Goal: Transaction & Acquisition: Book appointment/travel/reservation

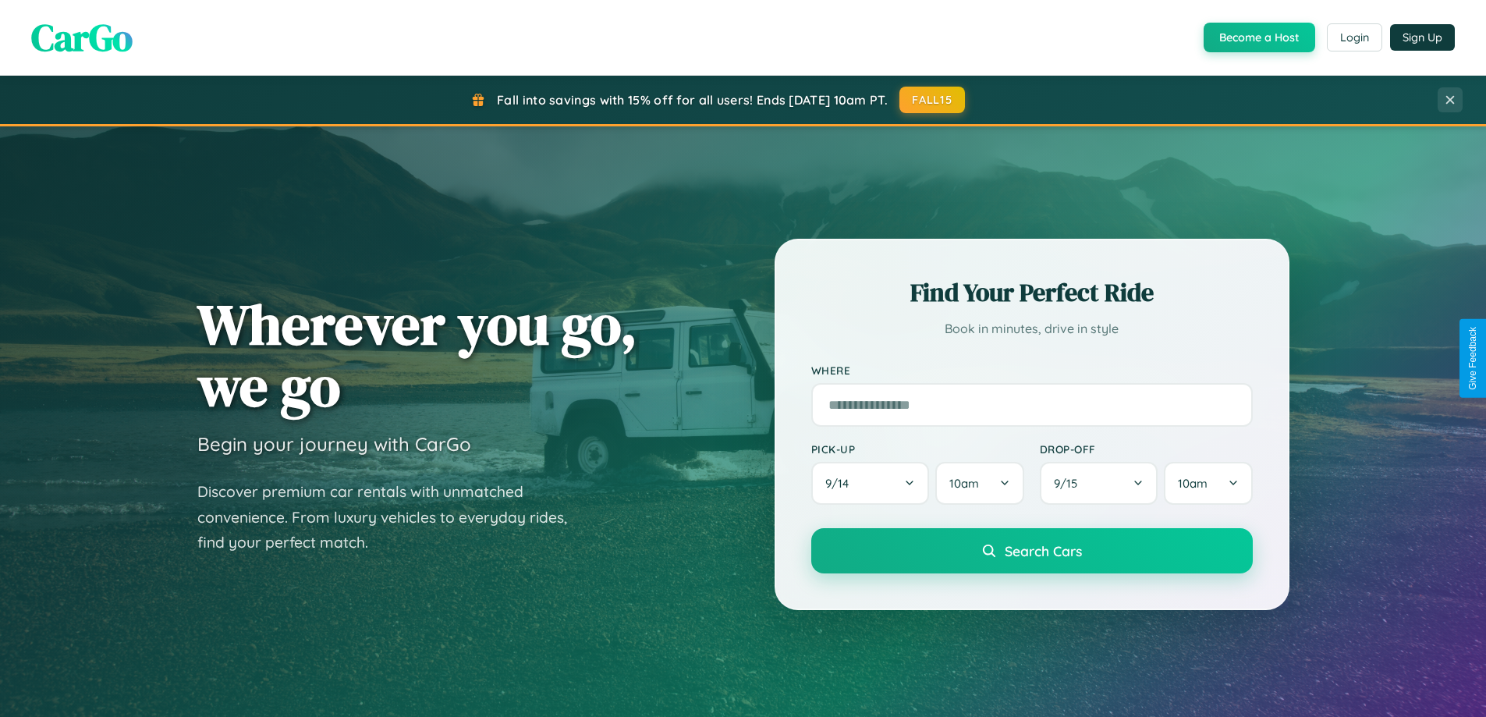
scroll to position [1074, 0]
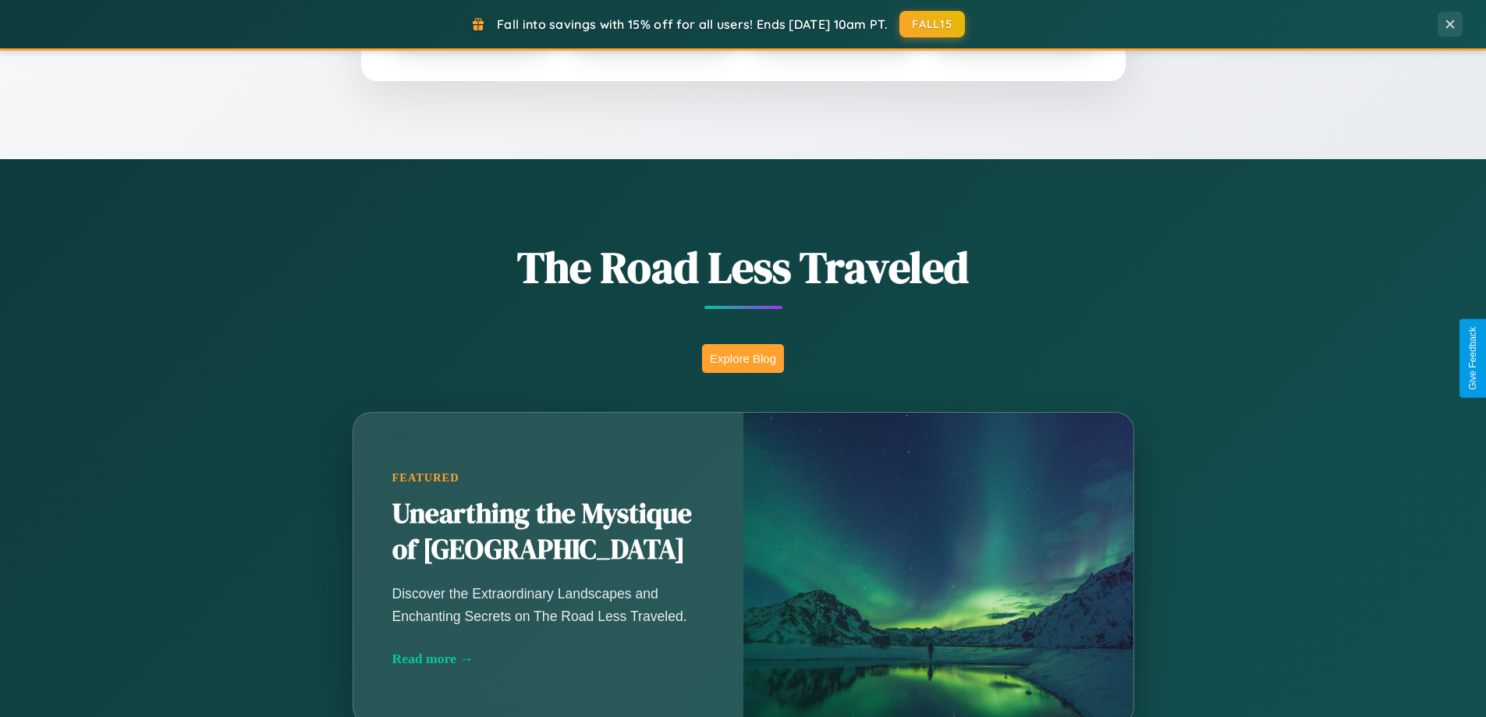
click at [743, 358] on button "Explore Blog" at bounding box center [743, 358] width 82 height 29
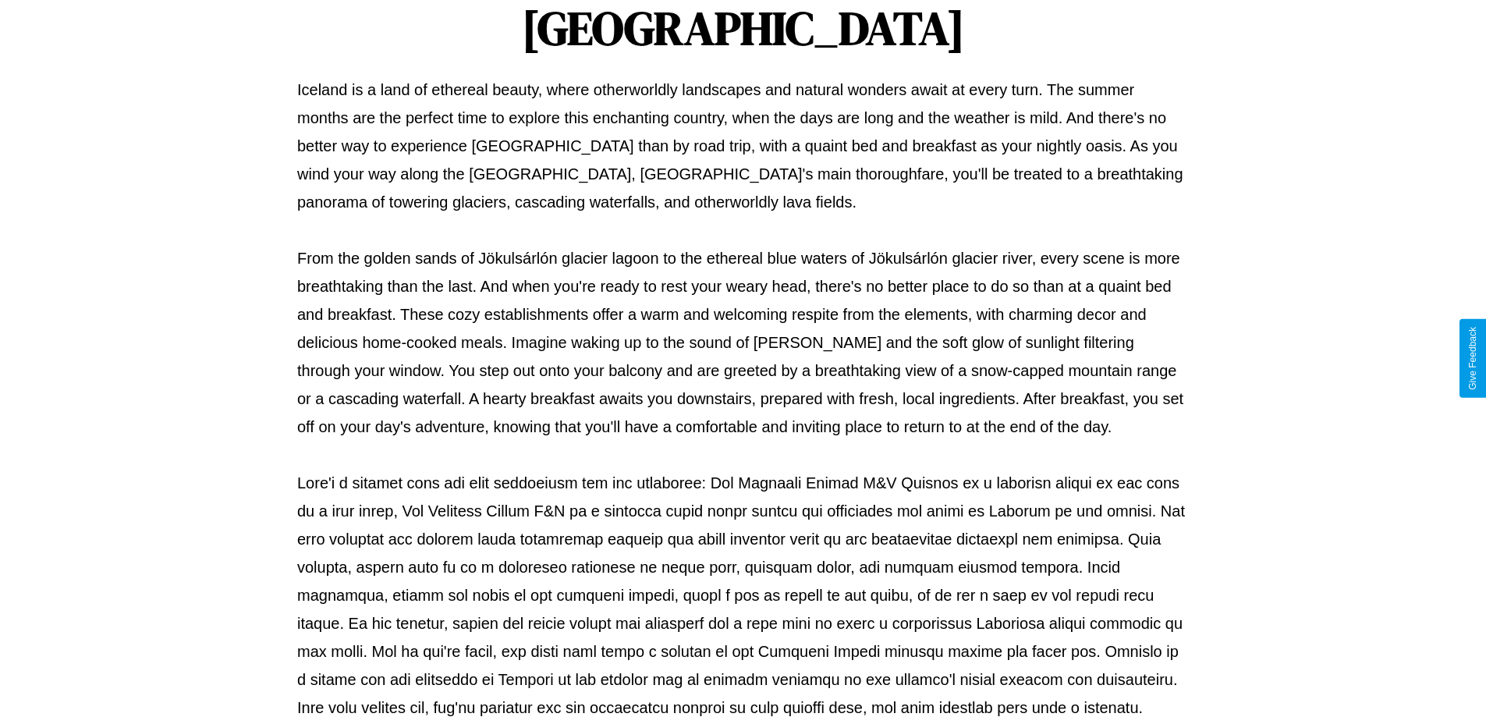
scroll to position [505, 0]
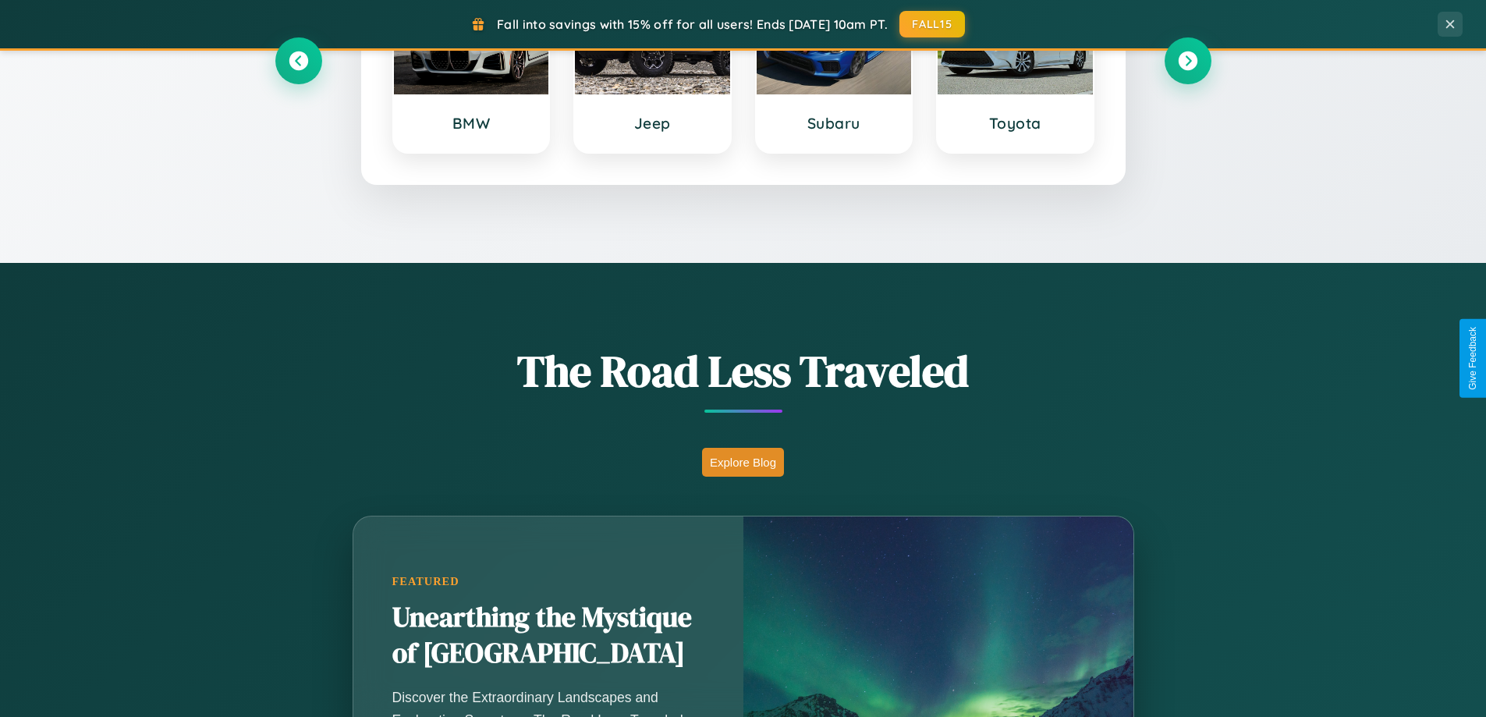
scroll to position [673, 0]
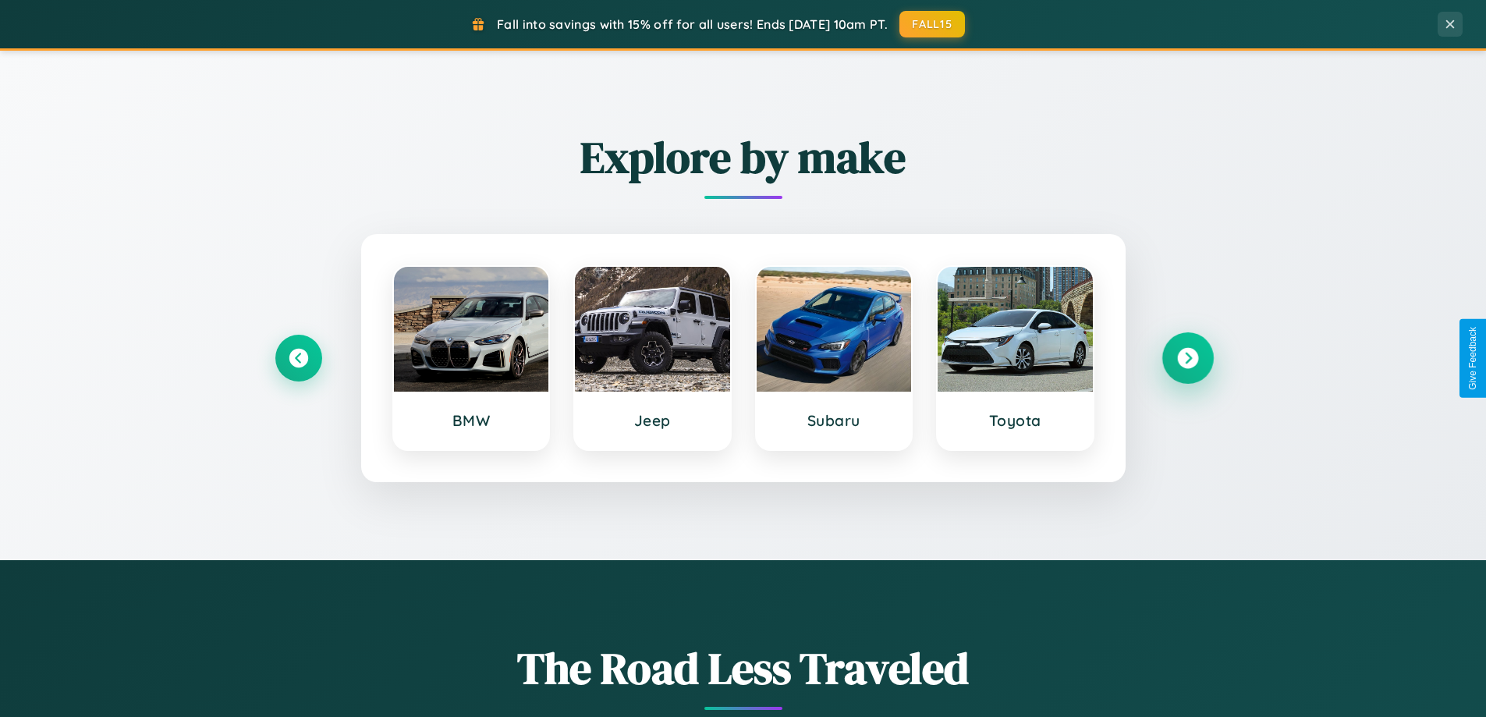
click at [1188, 358] on icon at bounding box center [1187, 358] width 21 height 21
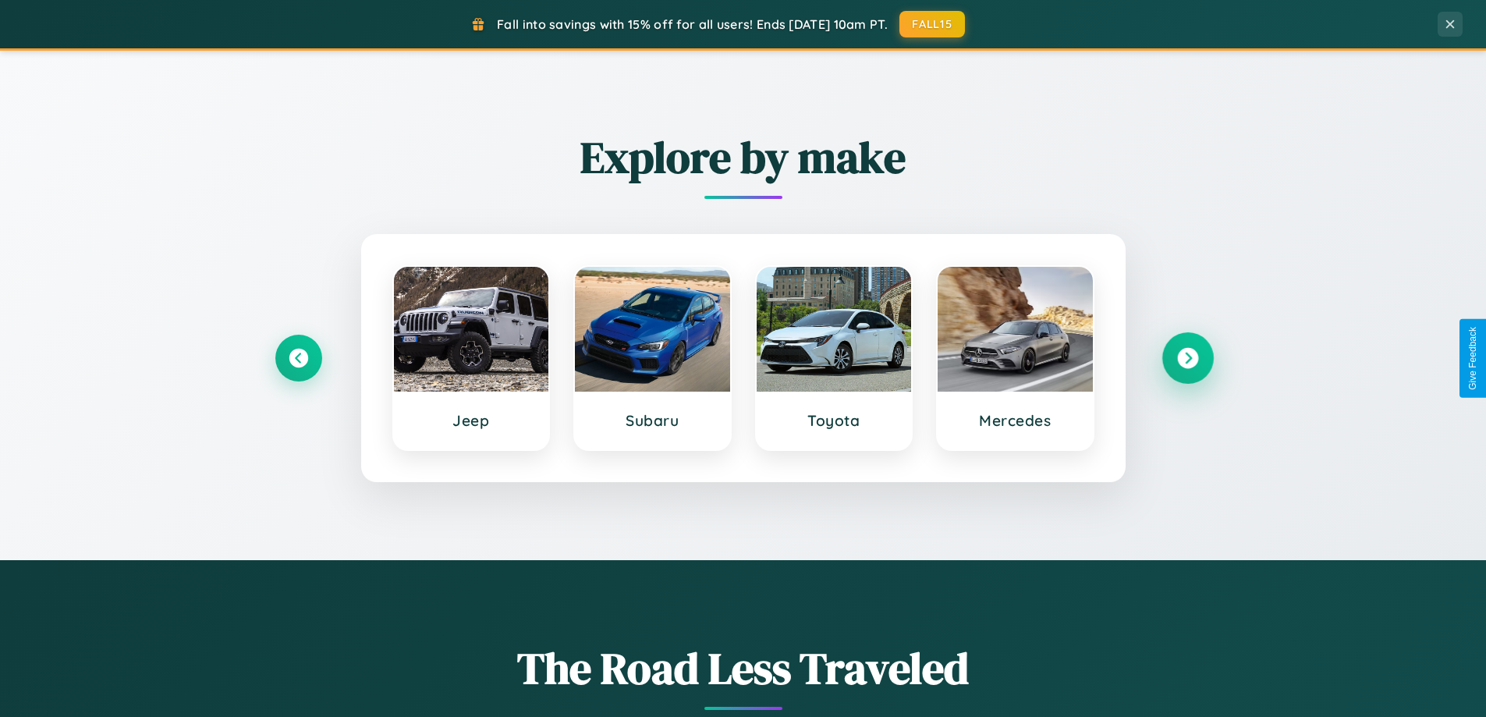
click at [1188, 358] on icon at bounding box center [1187, 358] width 21 height 21
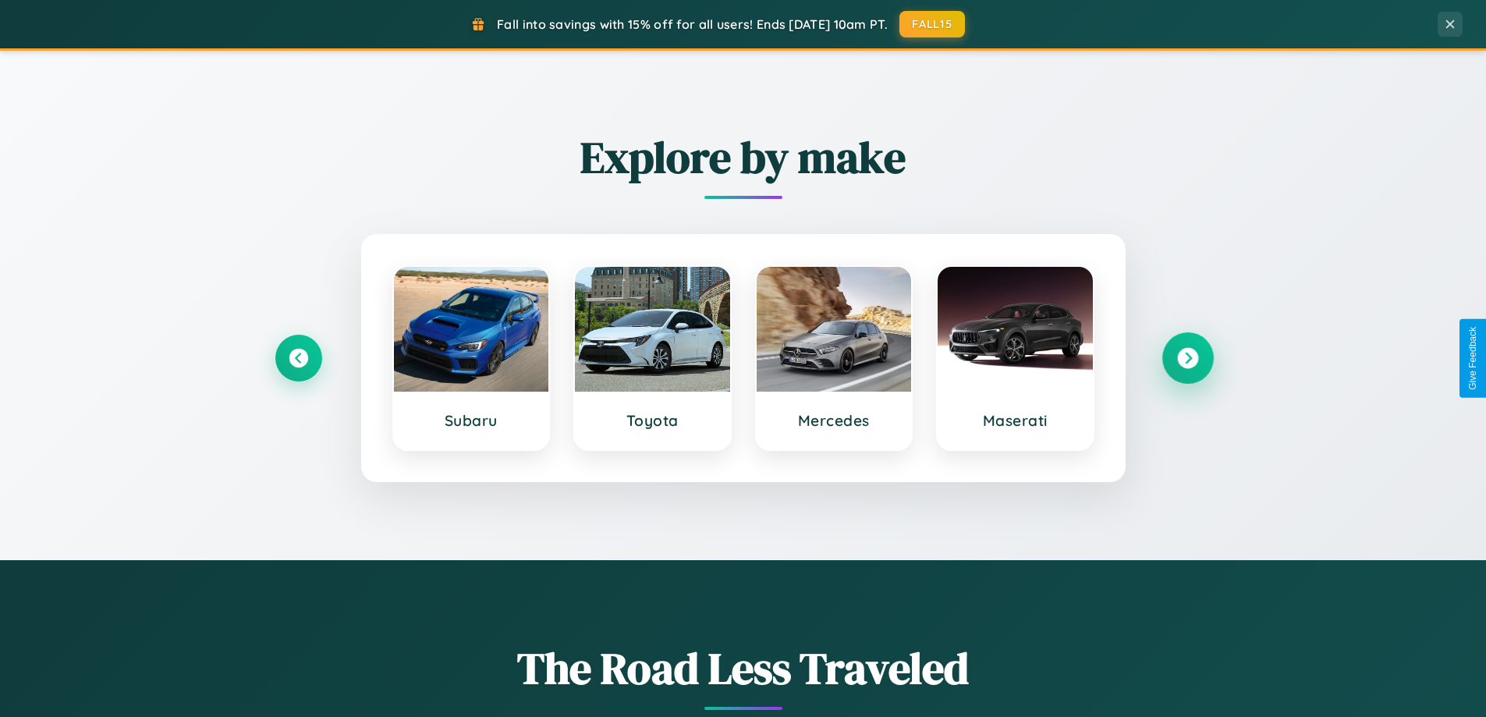
click at [1188, 358] on icon at bounding box center [1187, 358] width 21 height 21
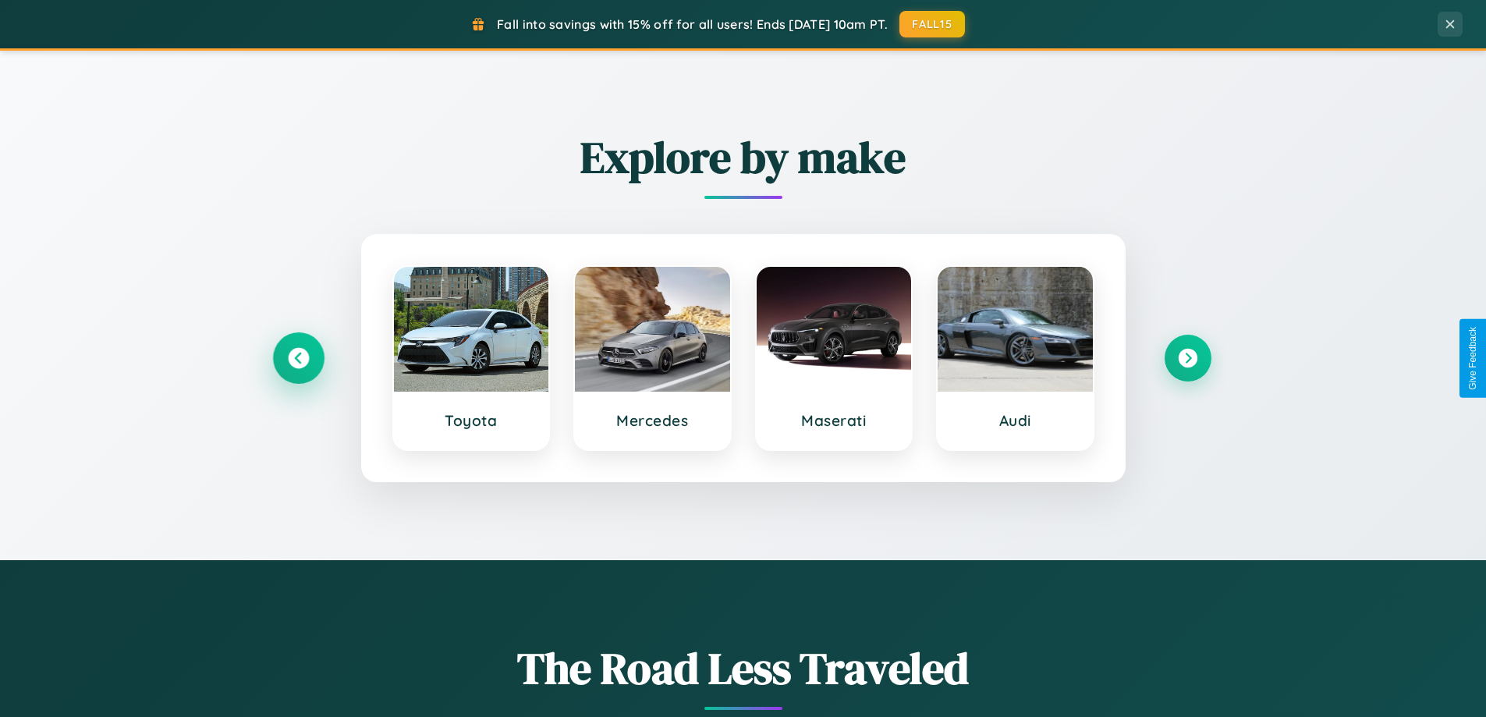
click at [298, 358] on icon at bounding box center [298, 358] width 21 height 21
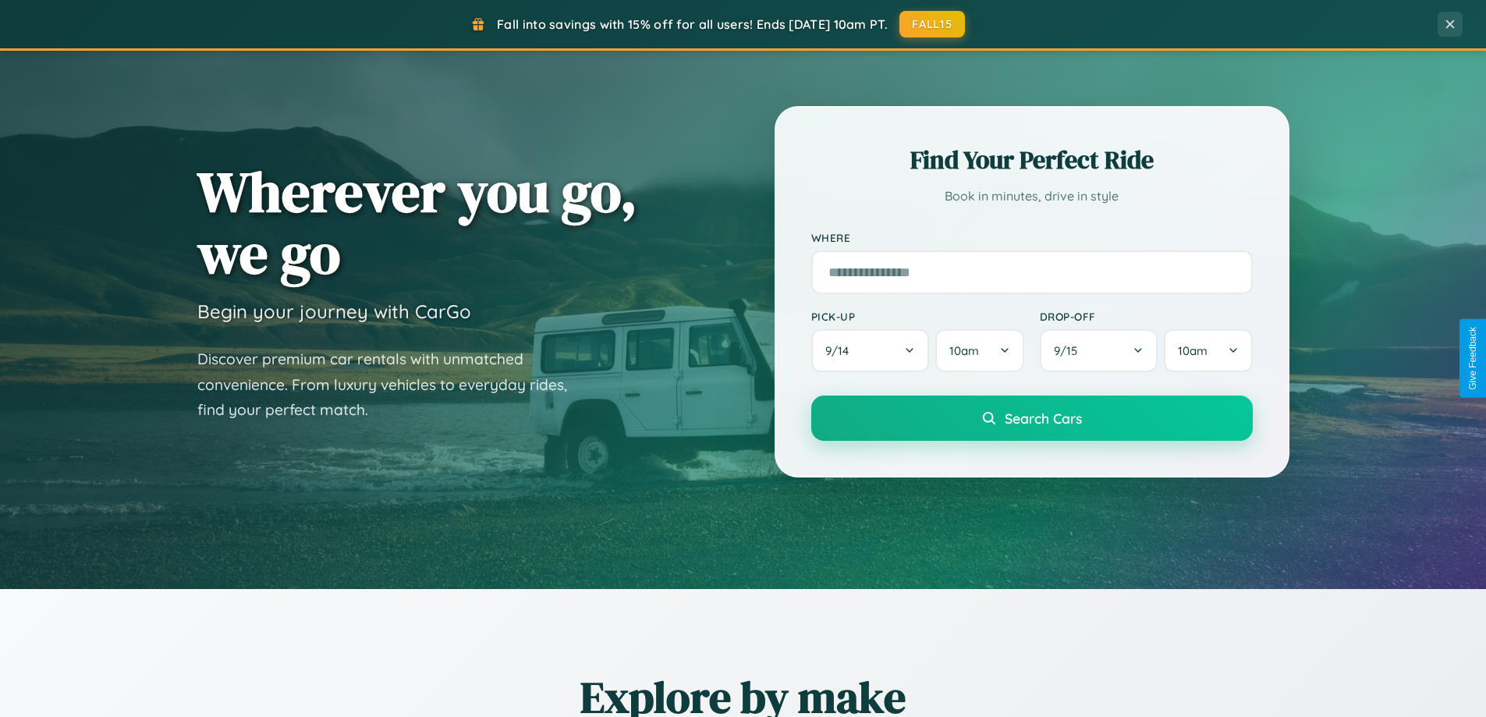
scroll to position [46, 0]
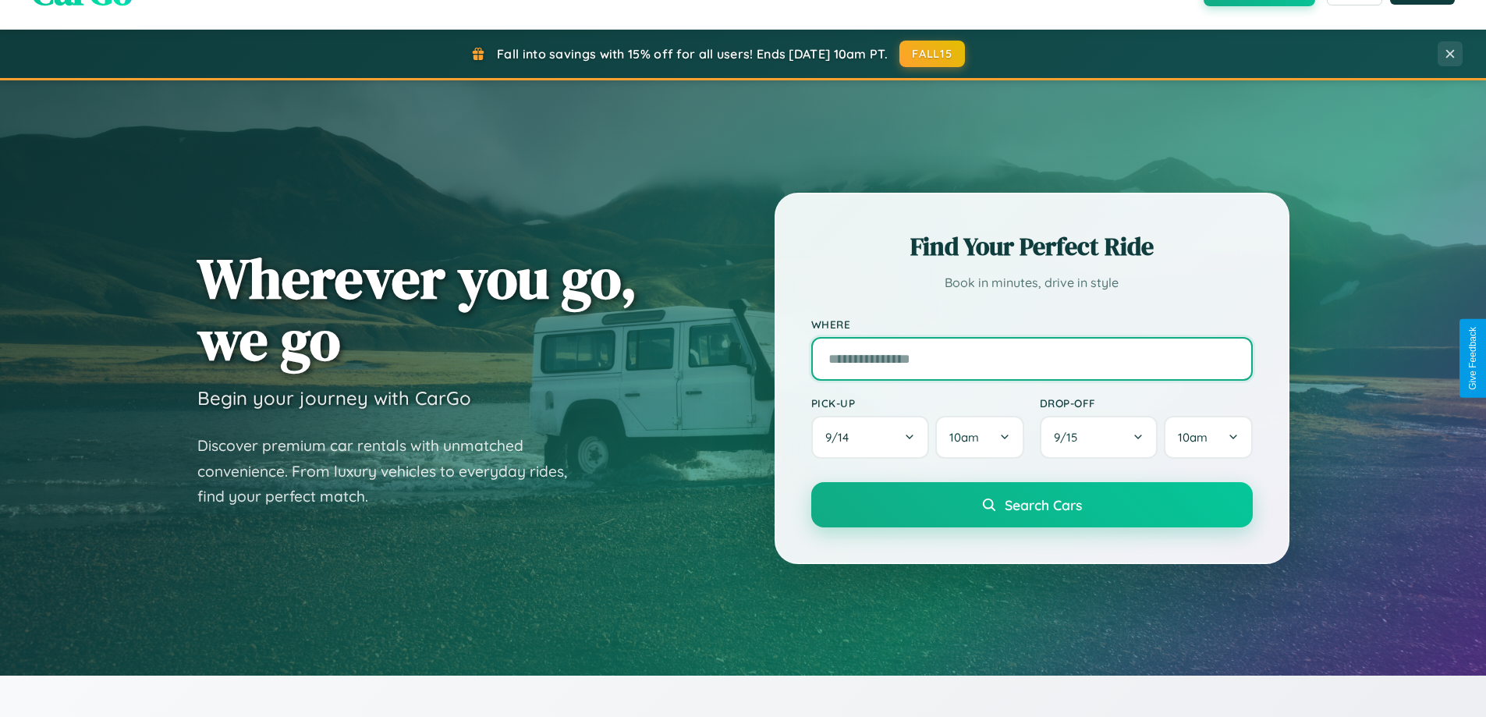
click at [1032, 358] on input "text" at bounding box center [1033, 359] width 442 height 44
type input "*********"
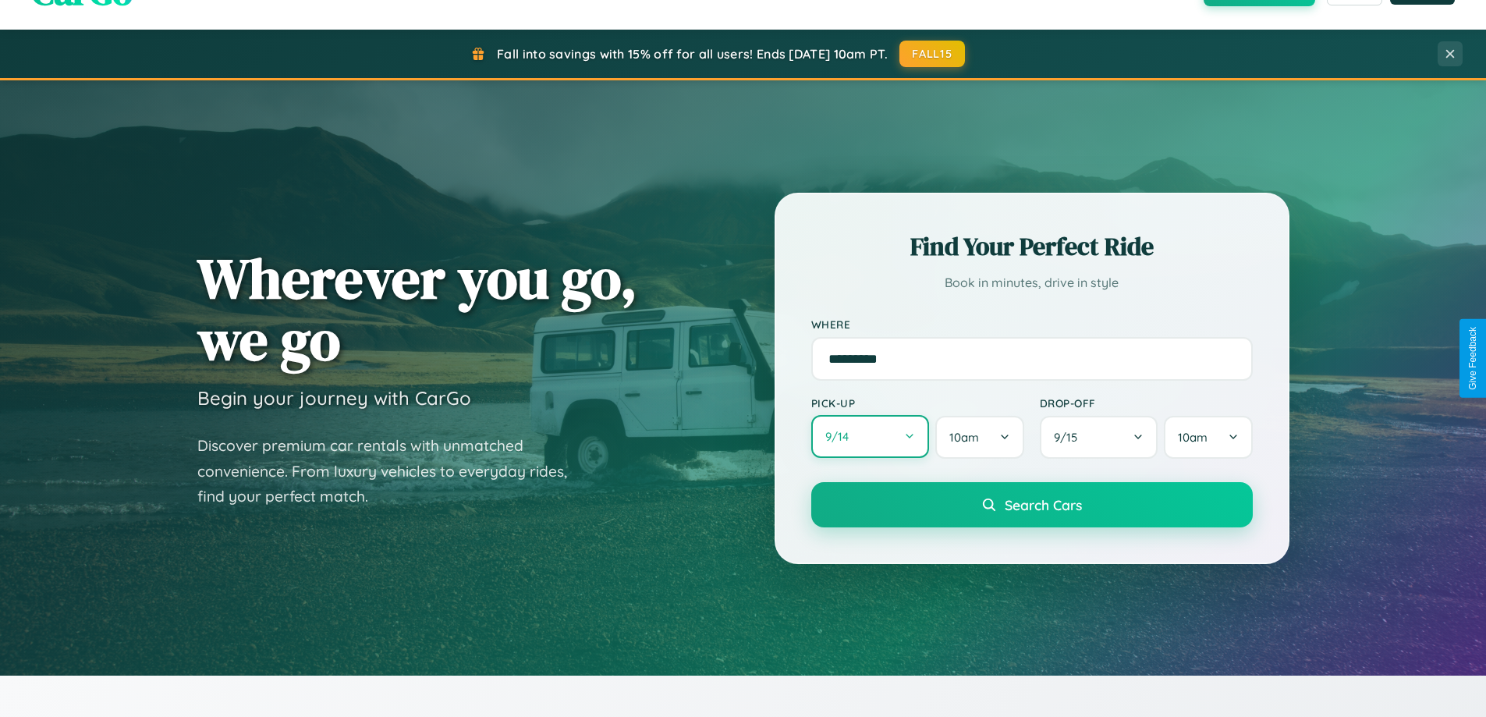
click at [870, 437] on button "9 / 14" at bounding box center [871, 436] width 119 height 43
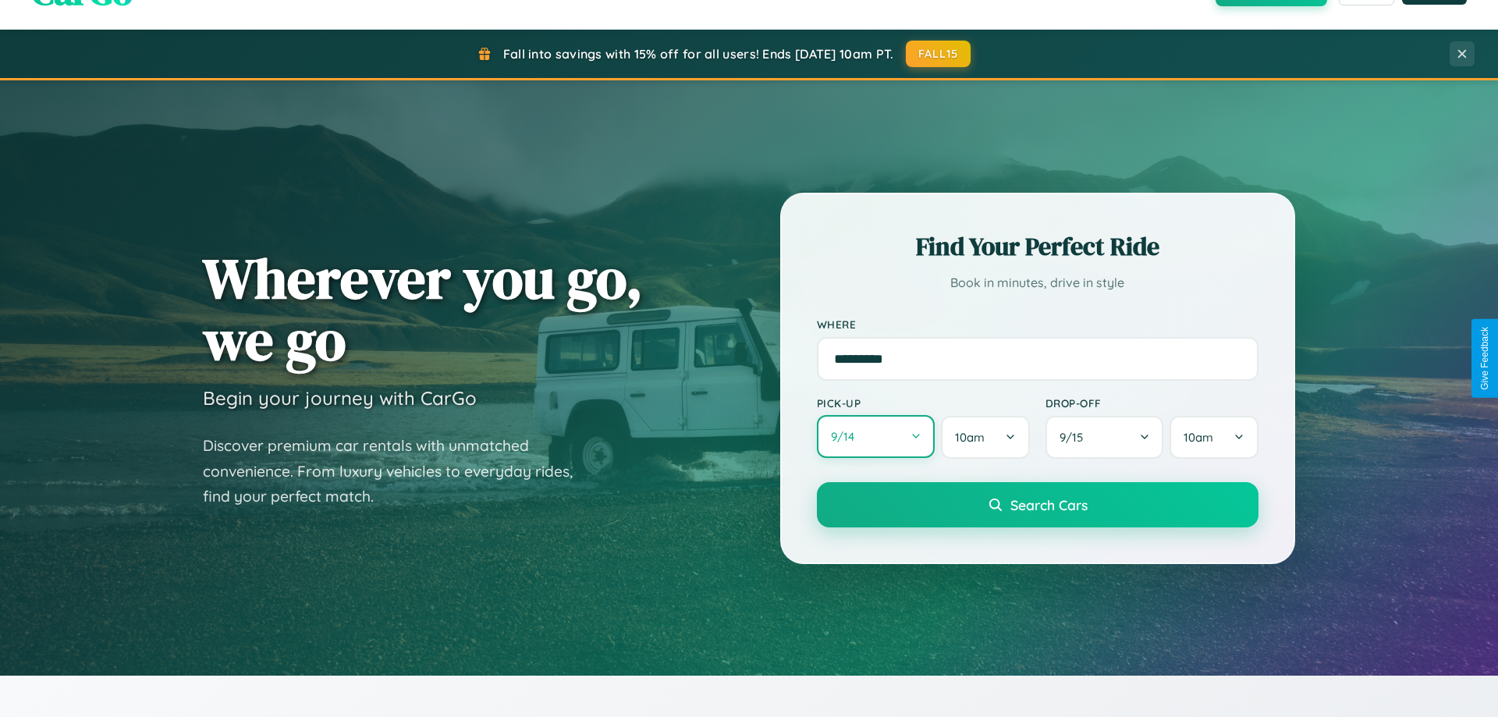
select select "*"
select select "****"
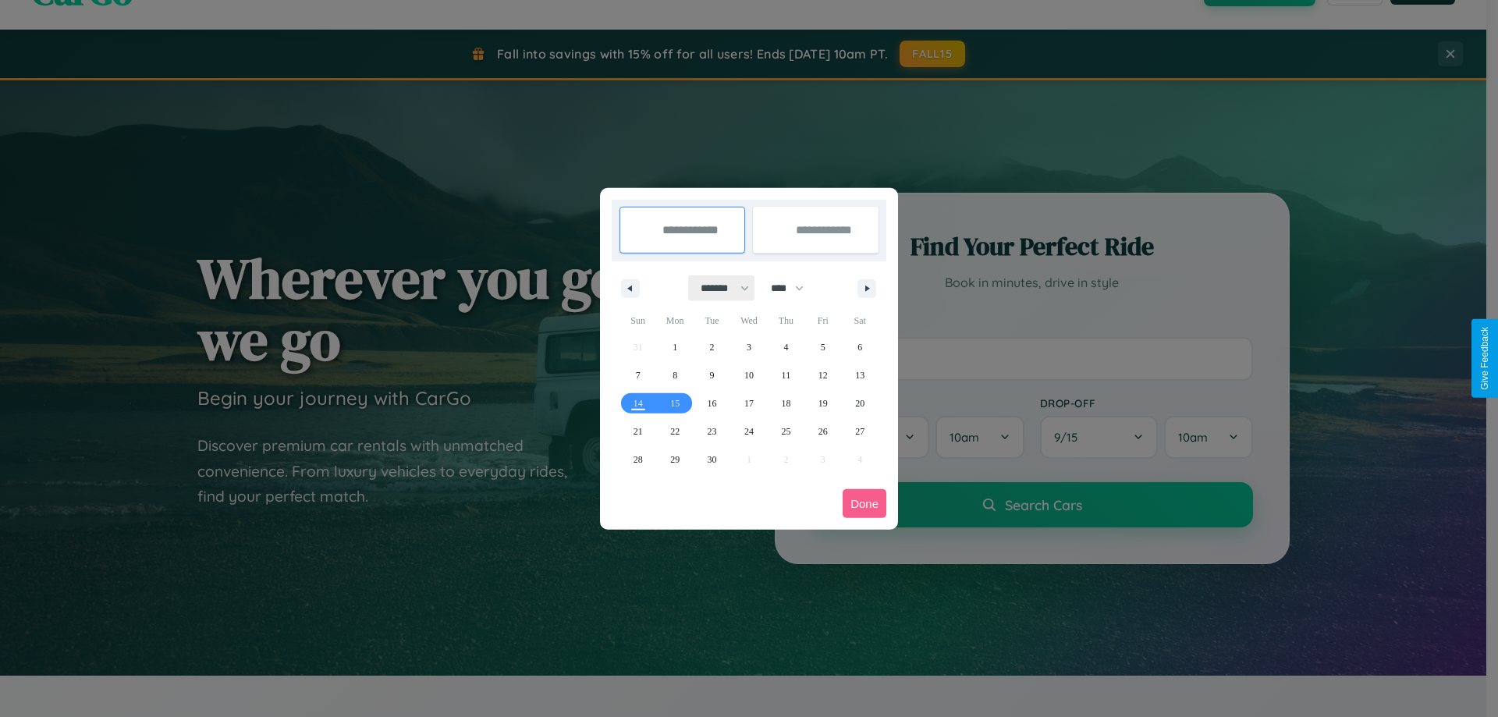
drag, startPoint x: 718, startPoint y: 288, endPoint x: 749, endPoint y: 313, distance: 40.0
click at [718, 288] on select "******* ******** ***** ***** *** **** **** ****** ********* ******* ******** **…" at bounding box center [722, 288] width 66 height 26
select select "*"
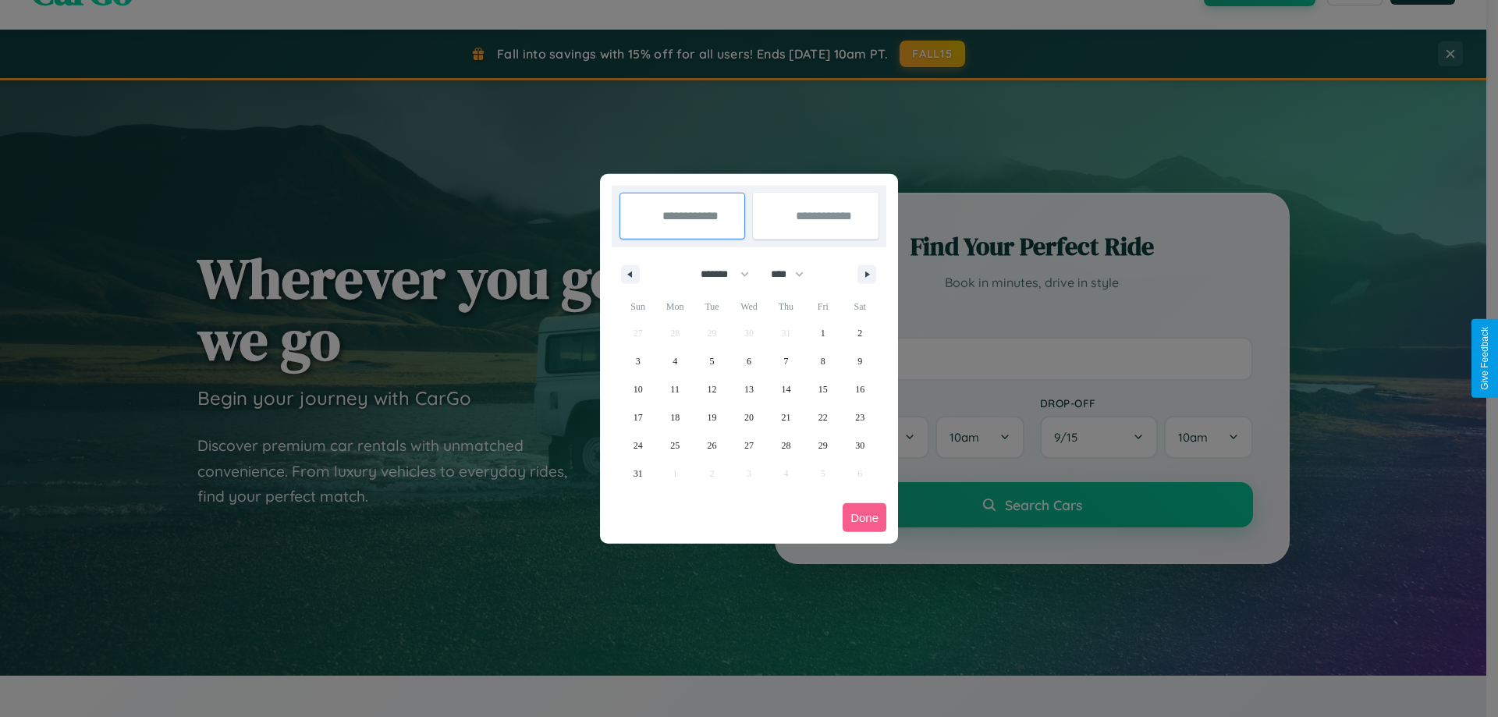
click at [794, 274] on select "**** **** **** **** **** **** **** **** **** **** **** **** **** **** **** ****…" at bounding box center [786, 274] width 47 height 26
select select "****"
click at [860, 332] on span "1" at bounding box center [860, 333] width 5 height 28
type input "**********"
click at [860, 360] on span "8" at bounding box center [860, 361] width 5 height 28
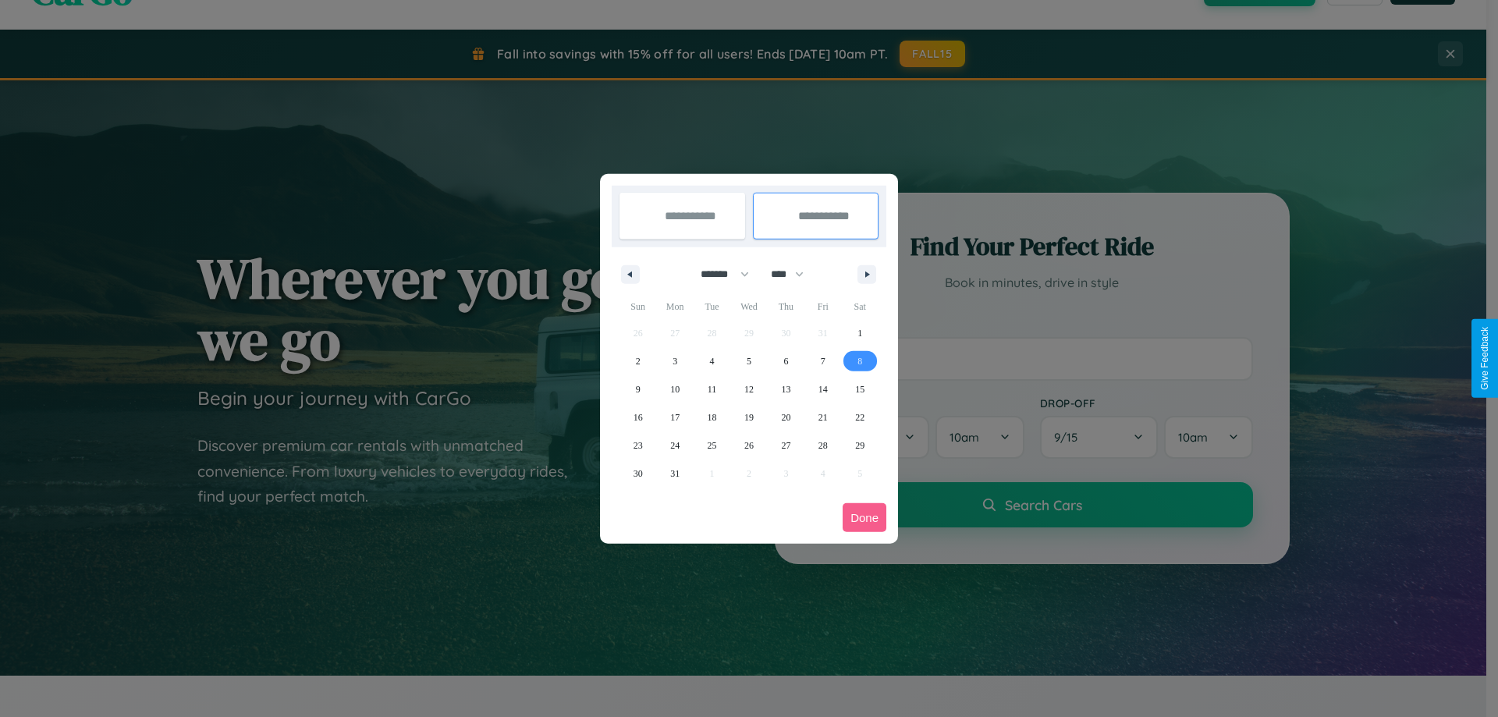
type input "**********"
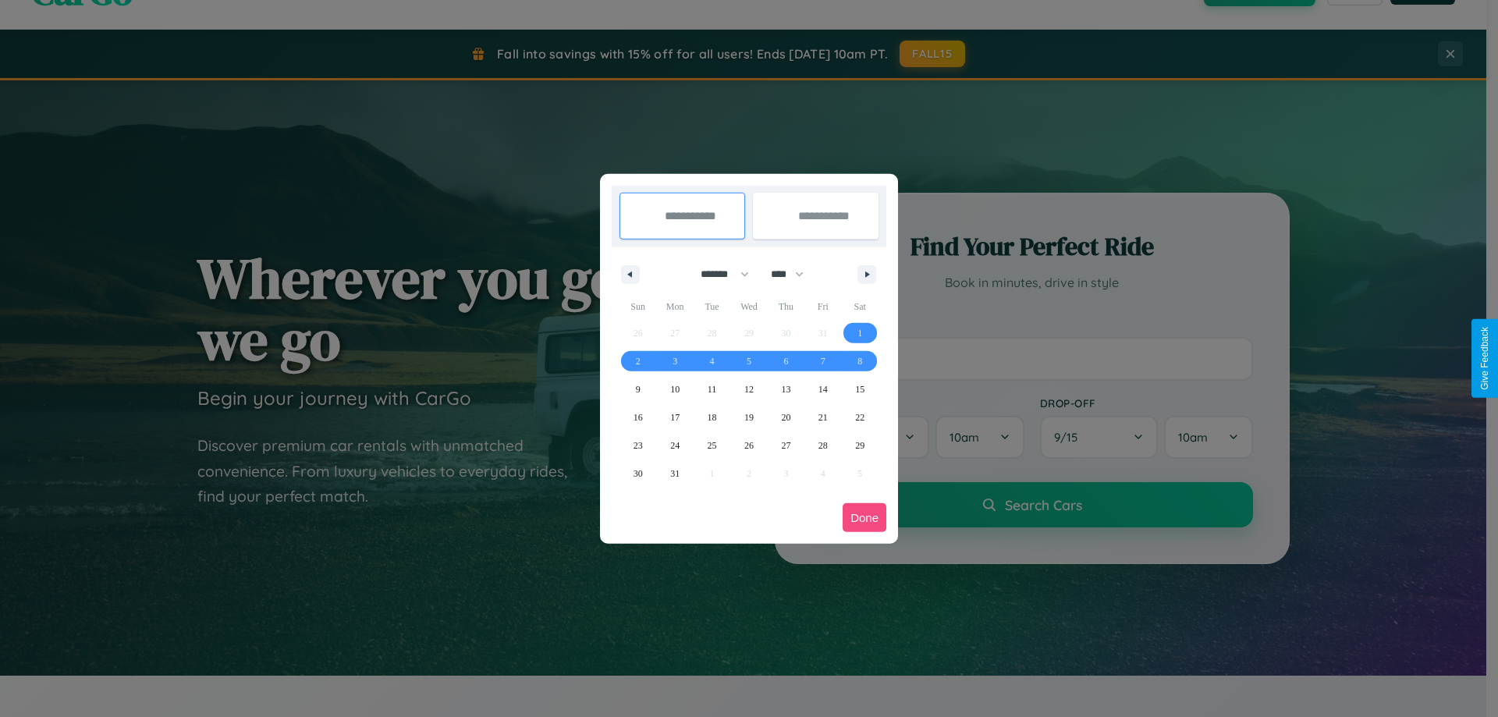
click at [865, 517] on button "Done" at bounding box center [865, 517] width 44 height 29
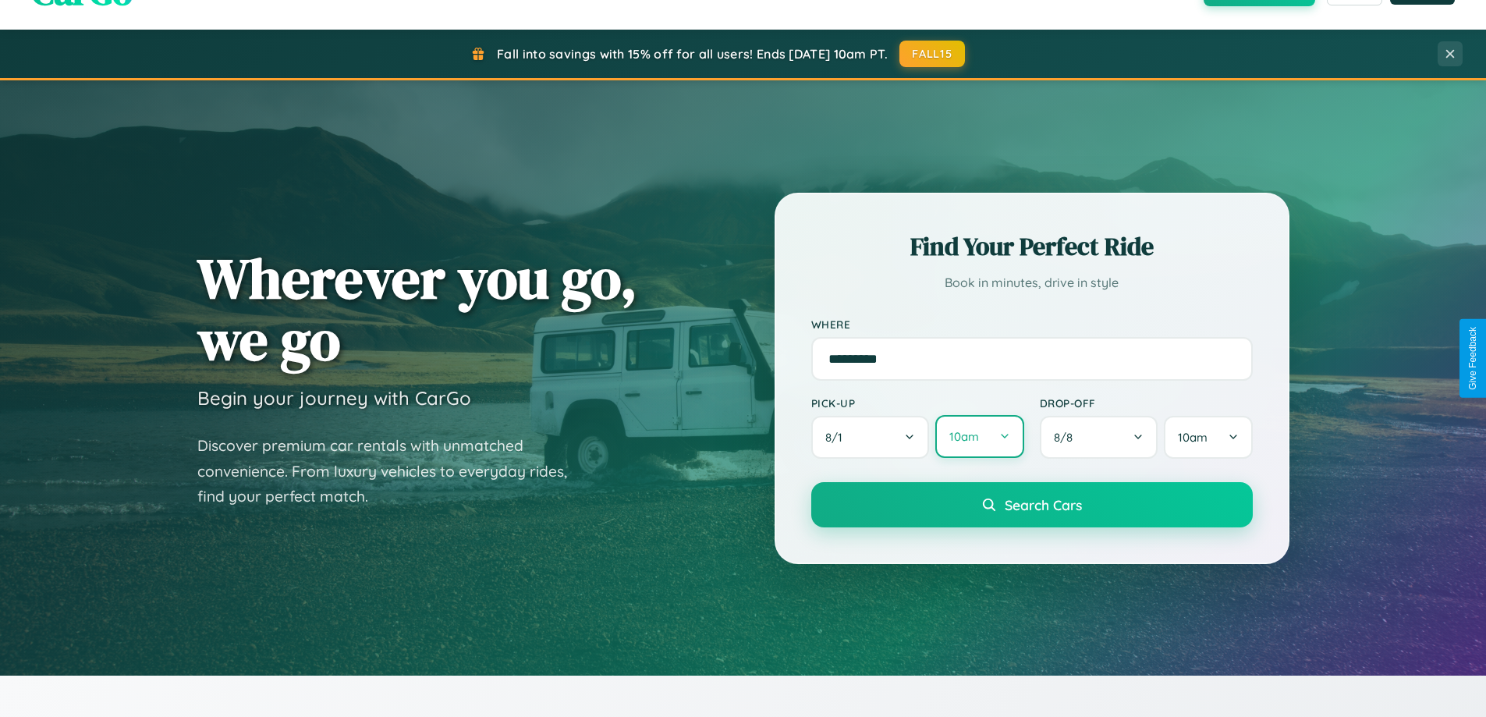
click at [979, 438] on button "10am" at bounding box center [980, 436] width 88 height 43
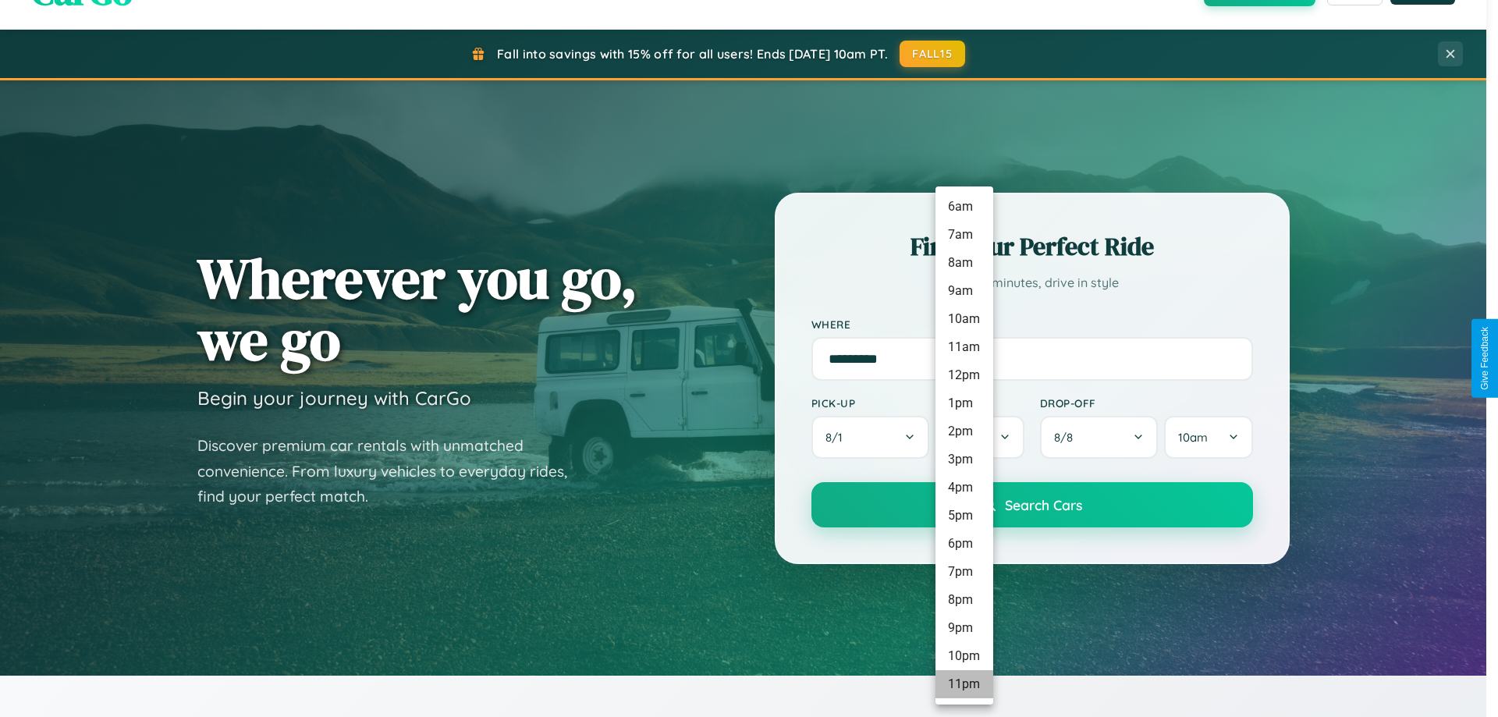
click at [964, 684] on li "11pm" at bounding box center [965, 684] width 58 height 28
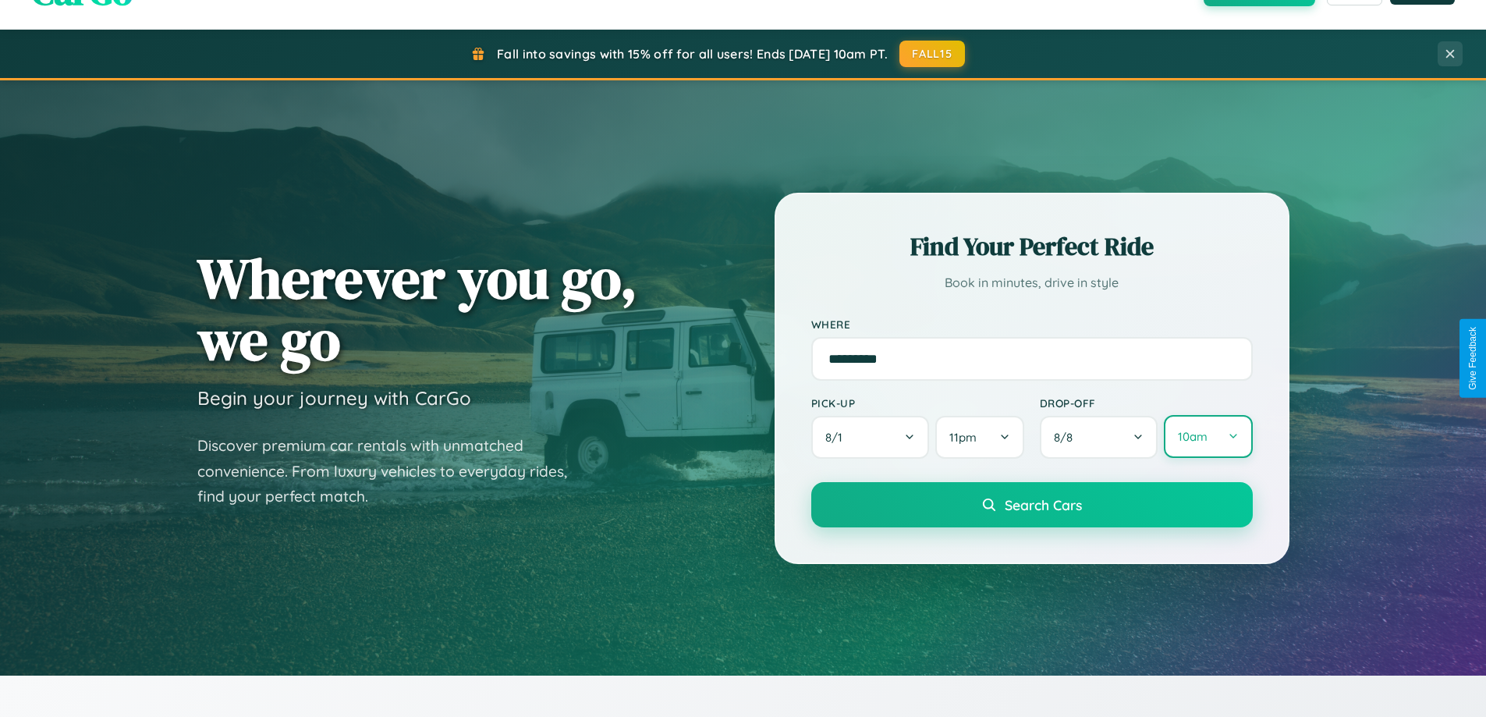
click at [1208, 437] on button "10am" at bounding box center [1208, 436] width 88 height 43
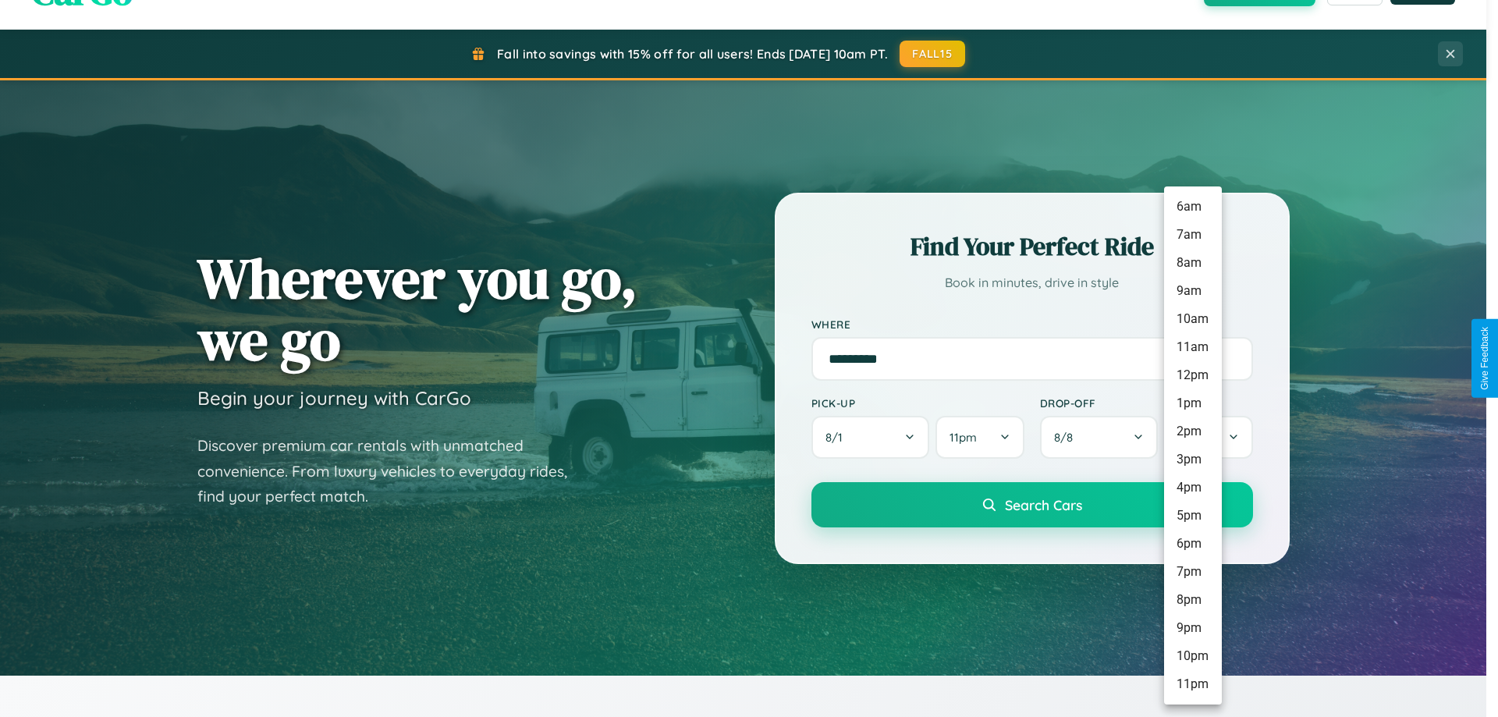
click at [1192, 432] on li "2pm" at bounding box center [1193, 431] width 58 height 28
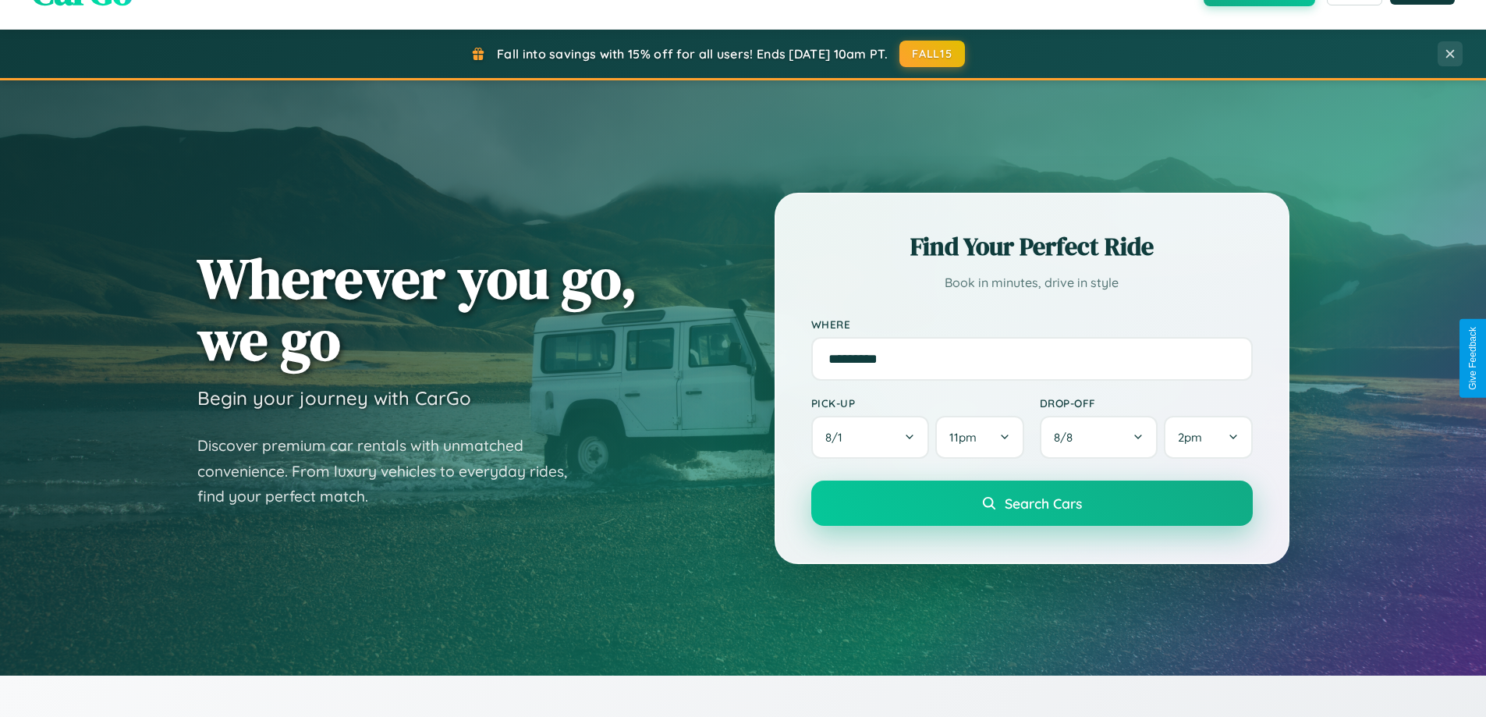
click at [1032, 505] on span "Search Cars" at bounding box center [1043, 503] width 77 height 17
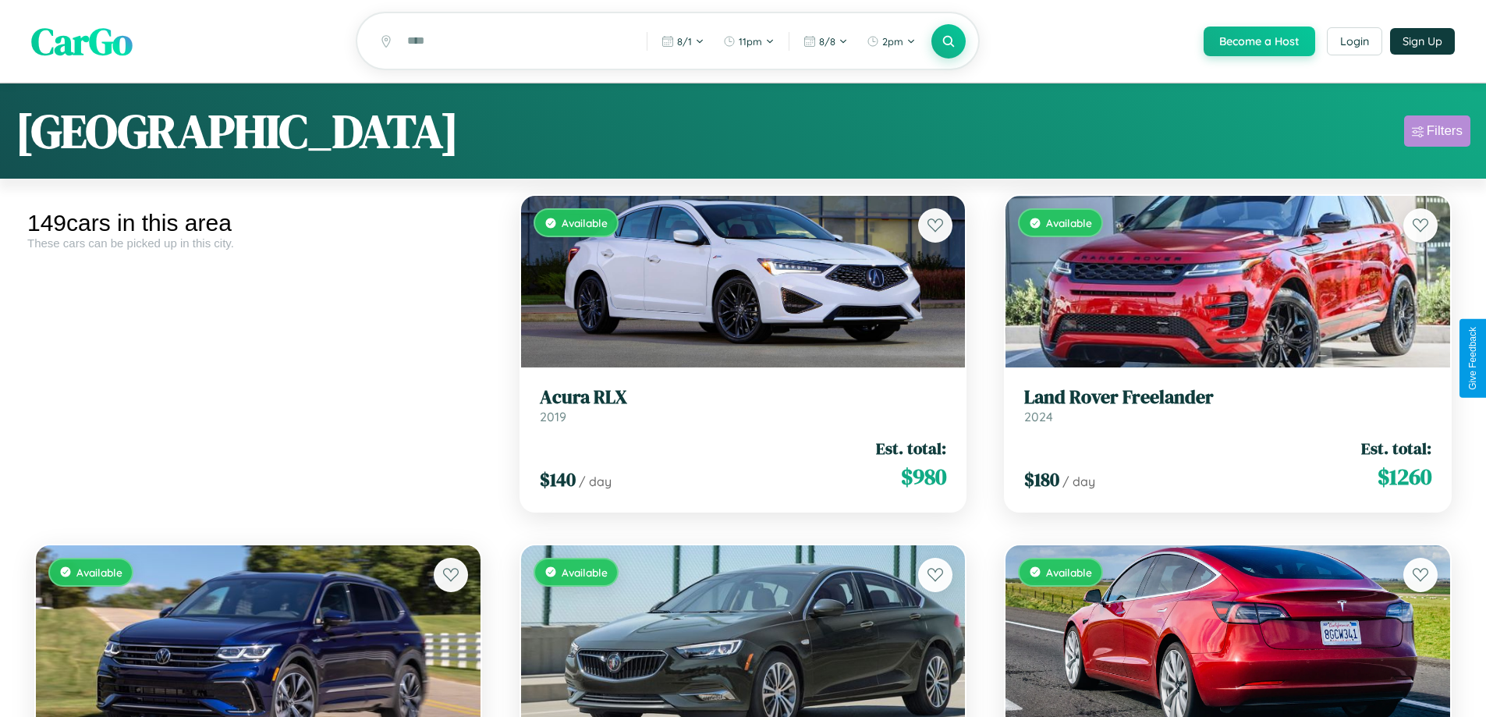
click at [1437, 133] on div "Filters" at bounding box center [1445, 131] width 36 height 16
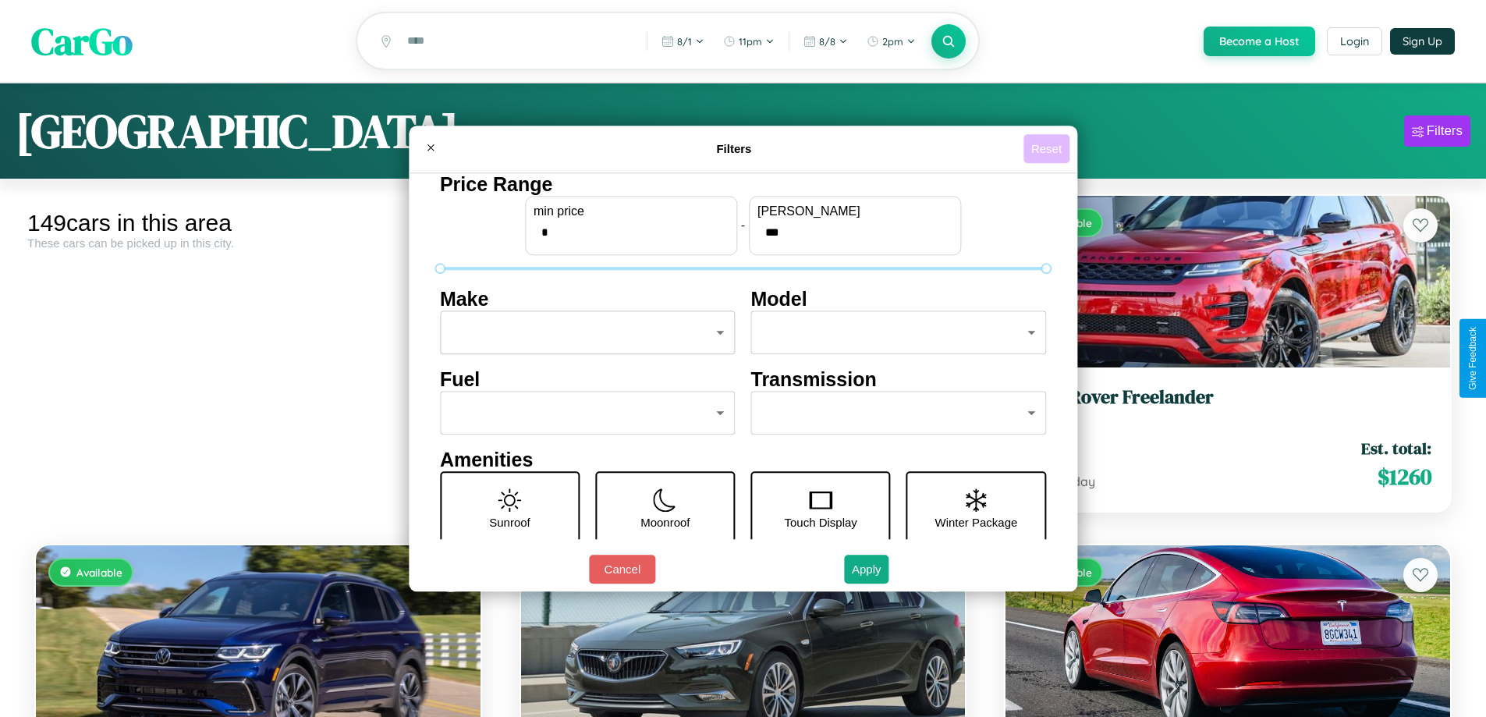
click at [1049, 148] on button "Reset" at bounding box center [1047, 148] width 46 height 29
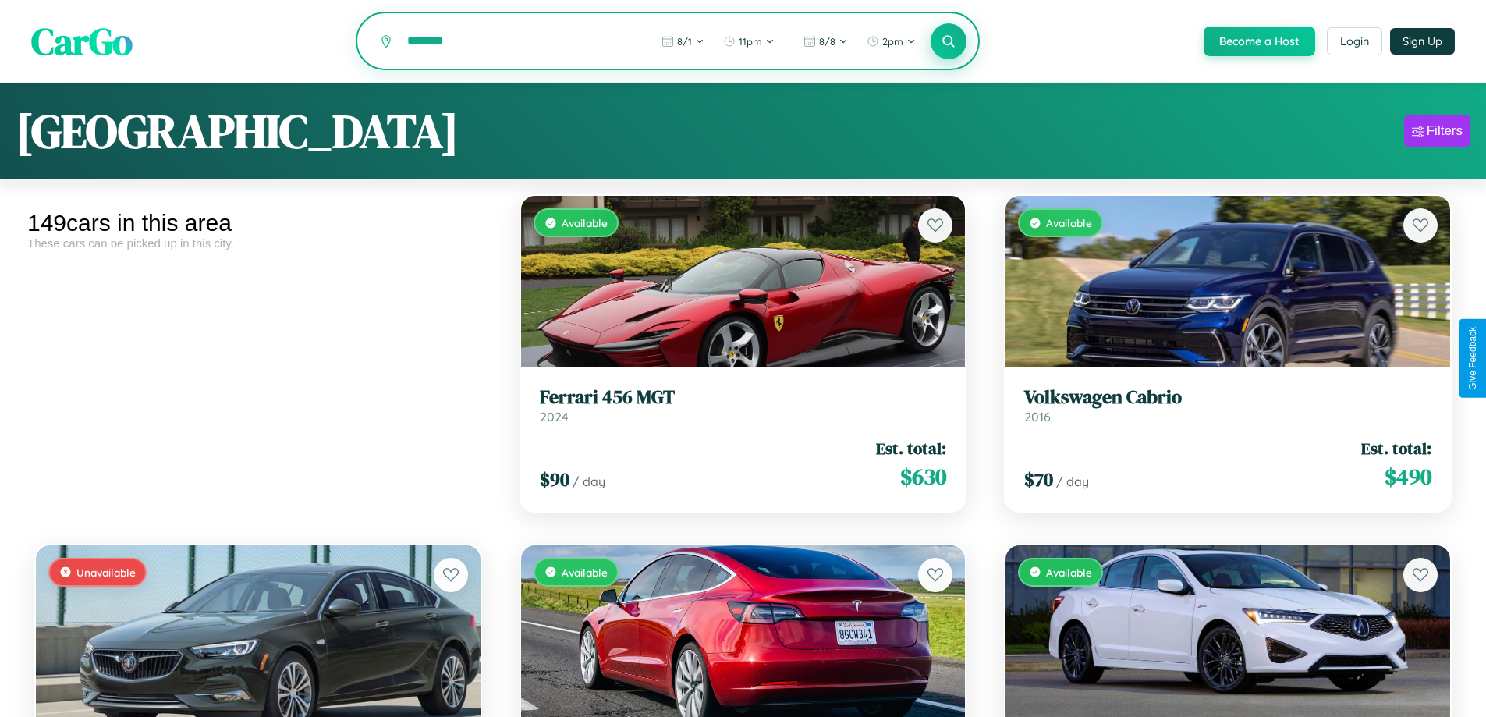
type input "********"
click at [948, 42] on icon at bounding box center [949, 41] width 15 height 15
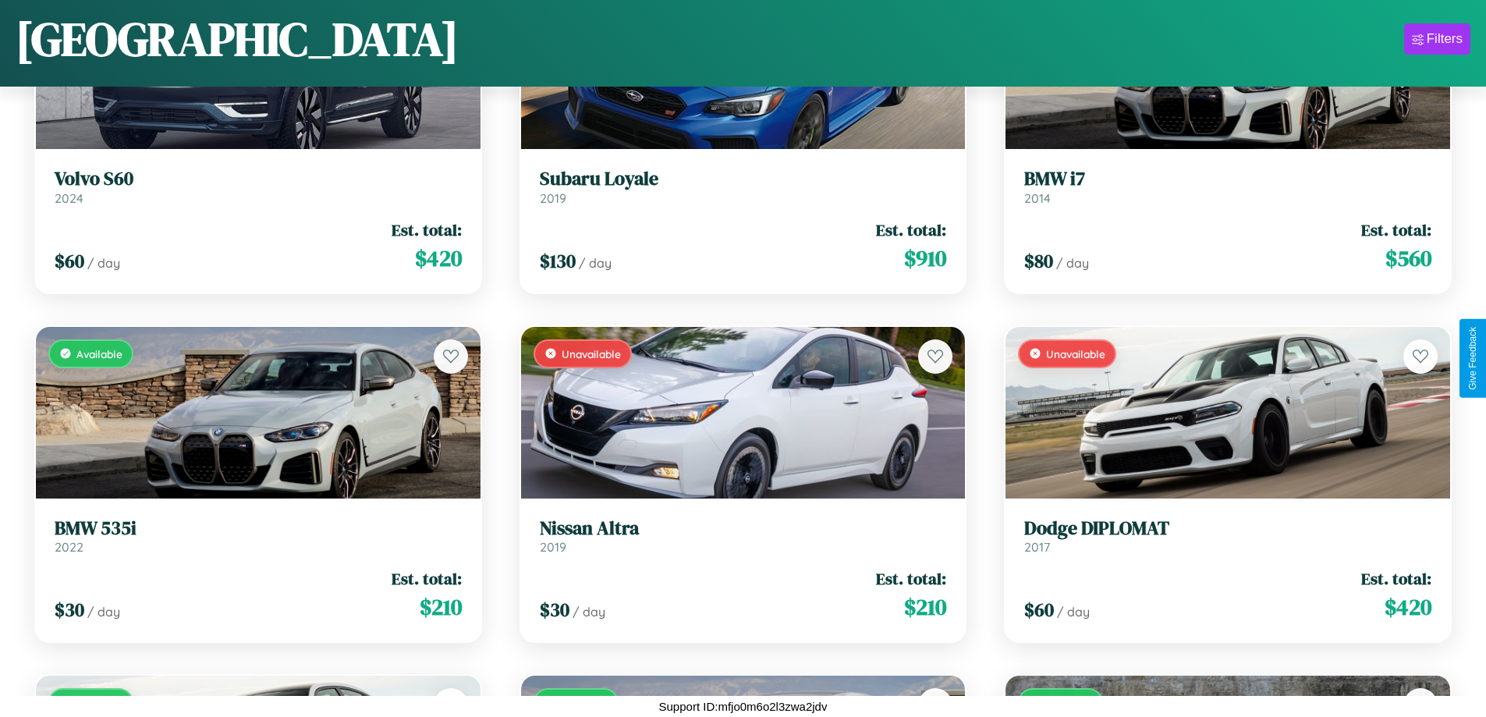
scroll to position [9304, 0]
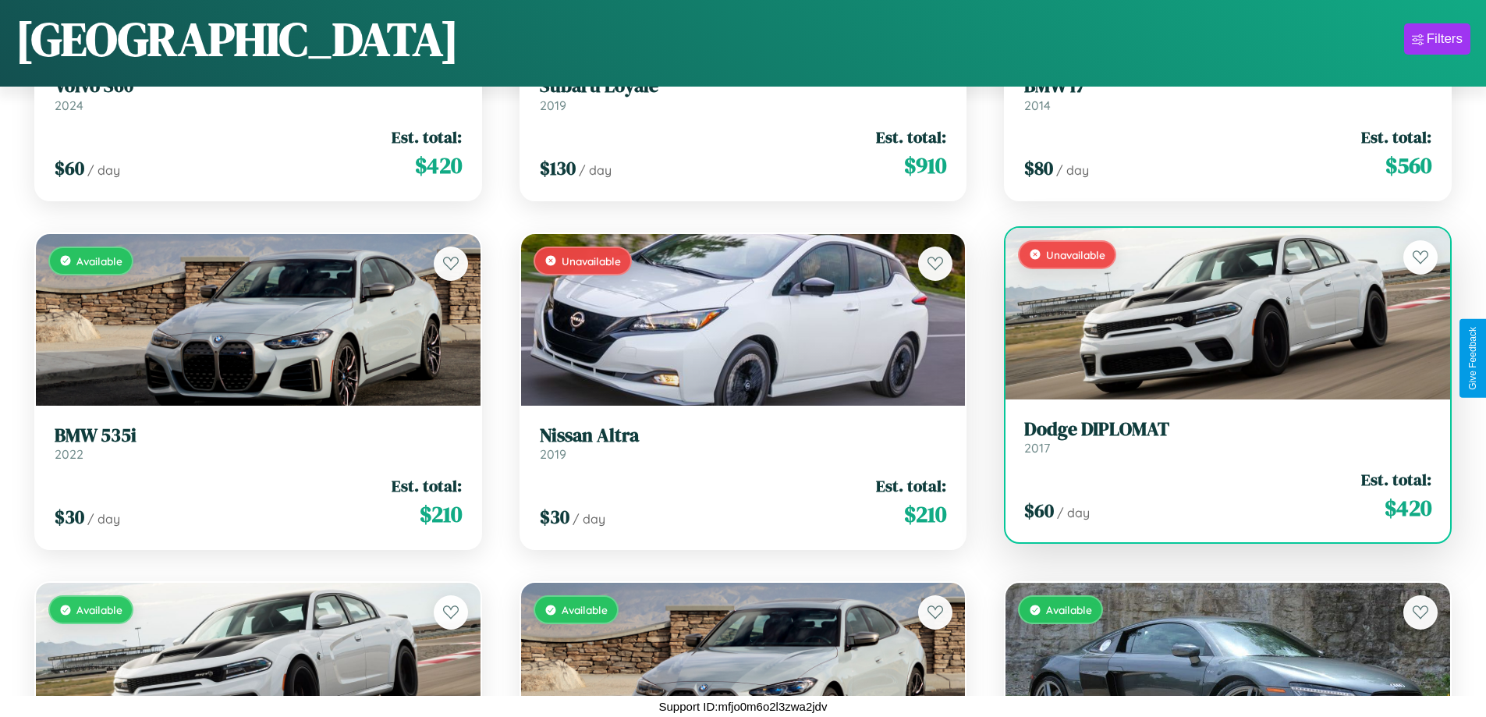
click at [1218, 439] on h3 "Dodge DIPLOMAT" at bounding box center [1228, 429] width 407 height 23
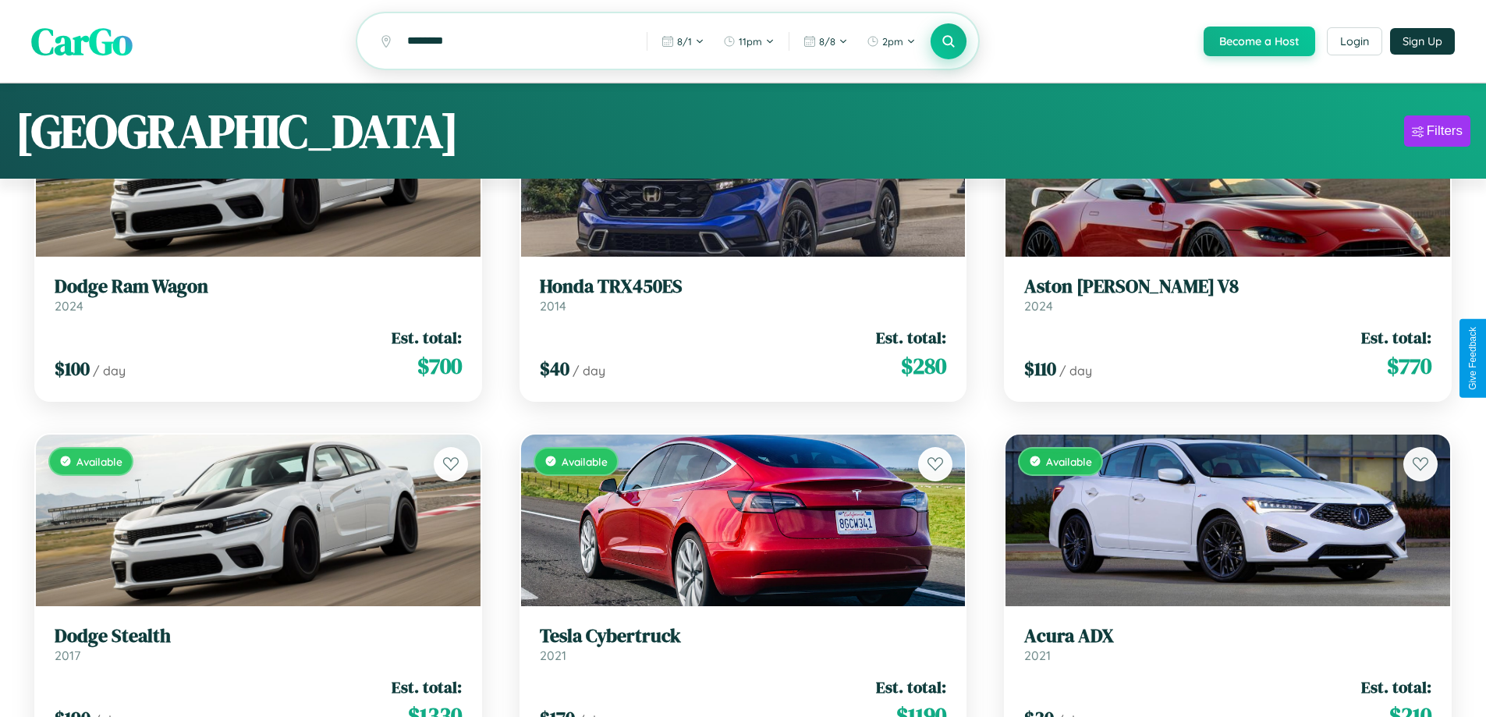
scroll to position [0, 0]
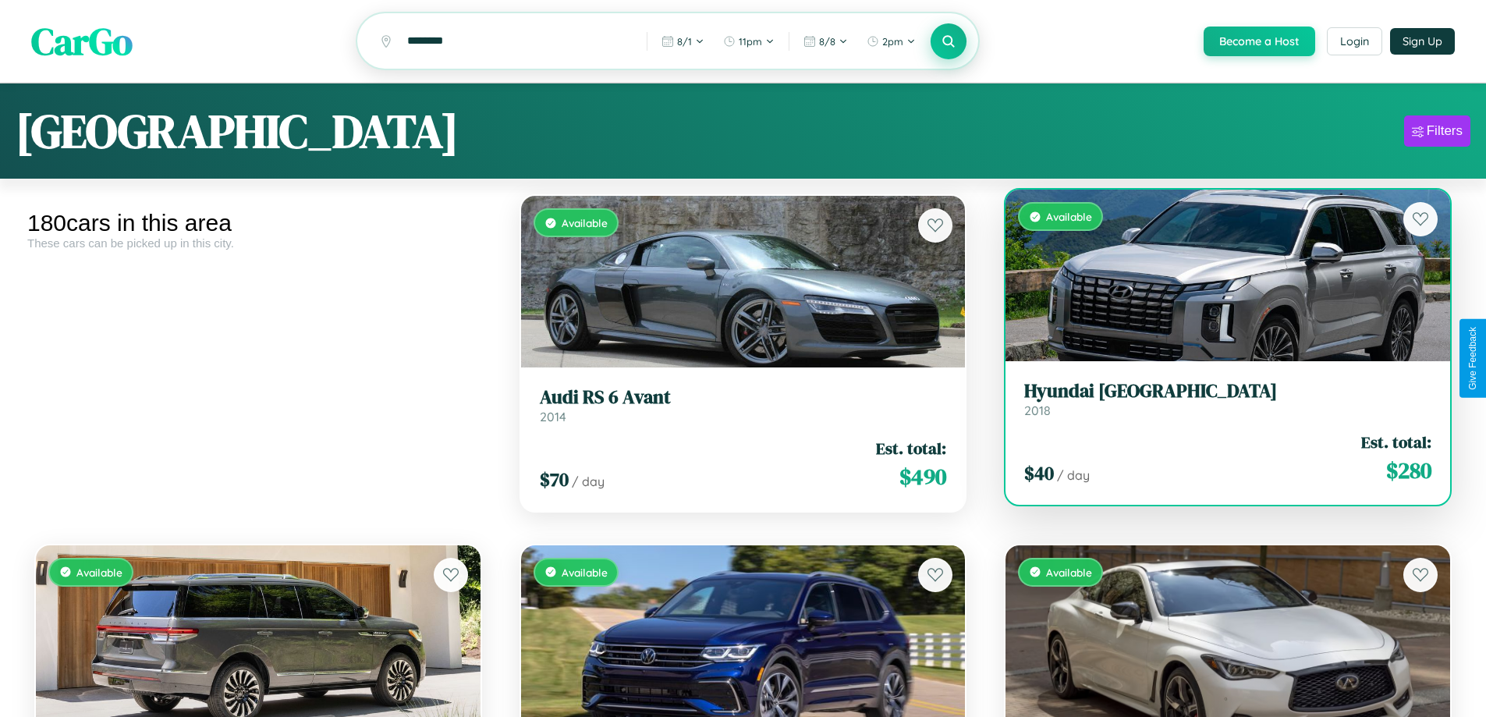
click at [1218, 278] on div "Available" at bounding box center [1228, 276] width 445 height 172
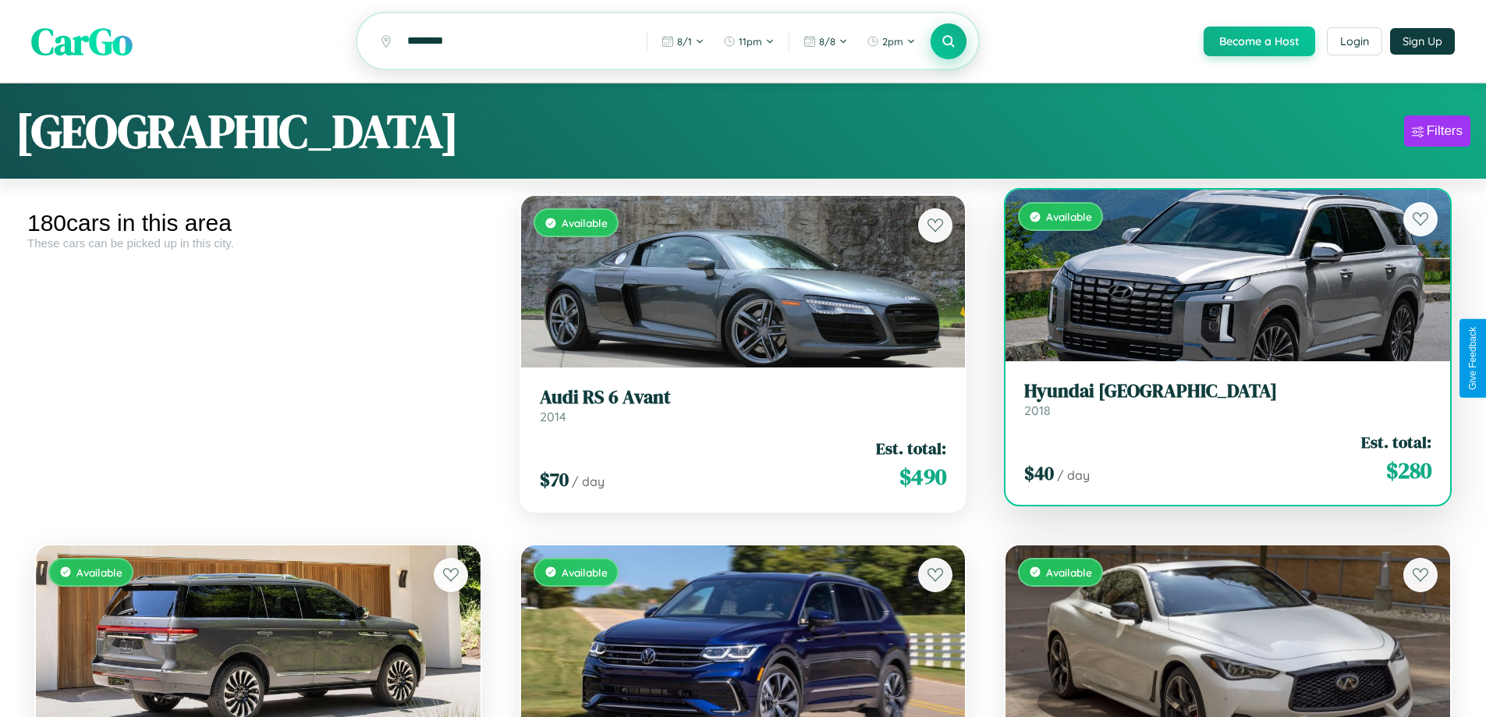
click at [1218, 278] on div "Available" at bounding box center [1228, 276] width 445 height 172
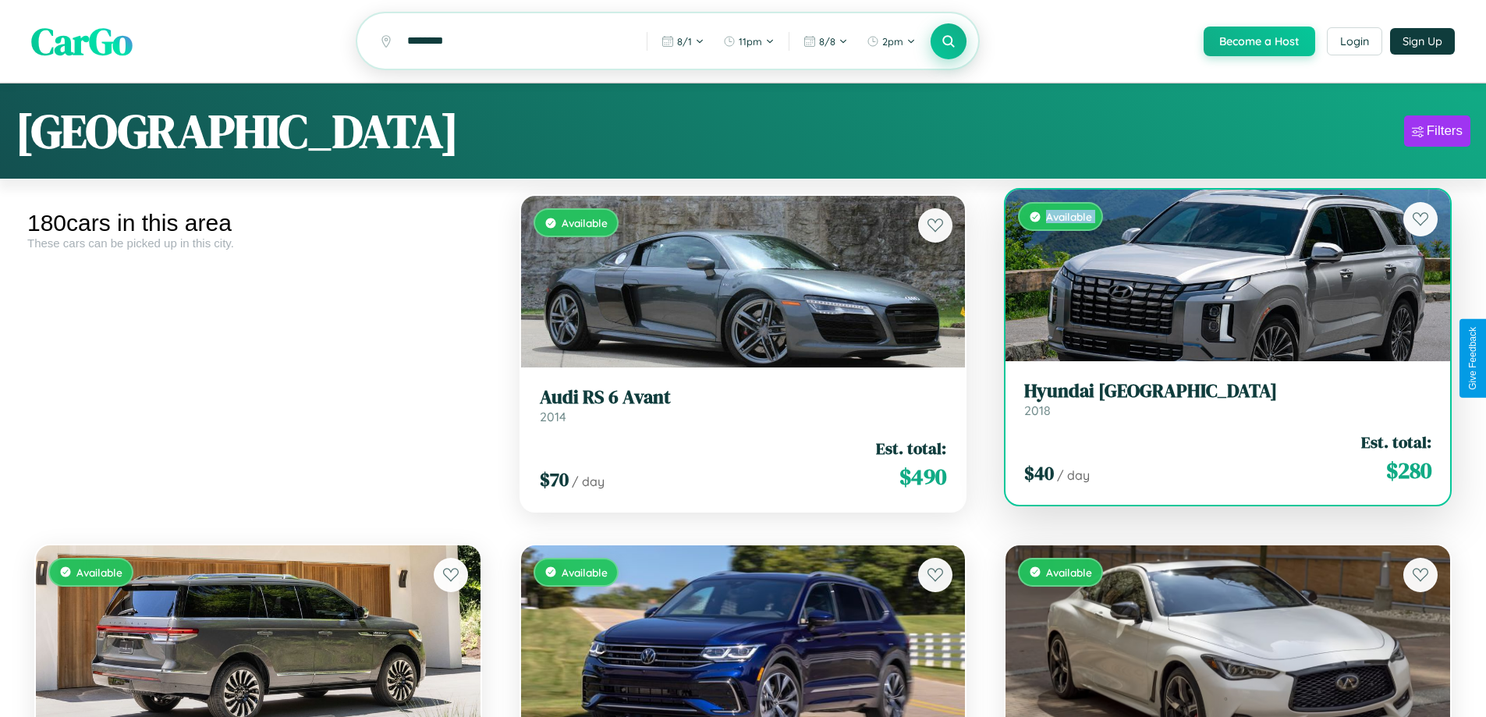
click at [1218, 278] on div "Available" at bounding box center [1228, 276] width 445 height 172
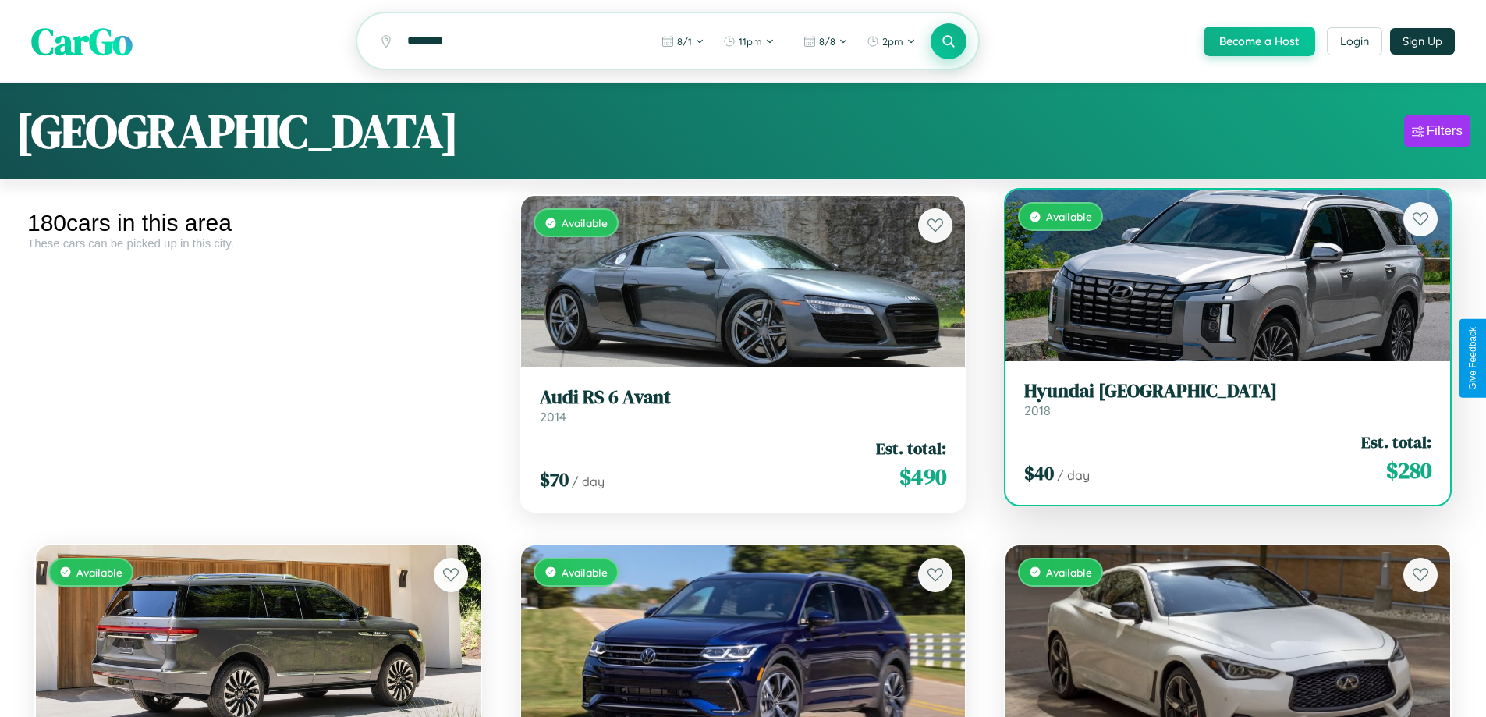
click at [1218, 278] on div "Available" at bounding box center [1228, 276] width 445 height 172
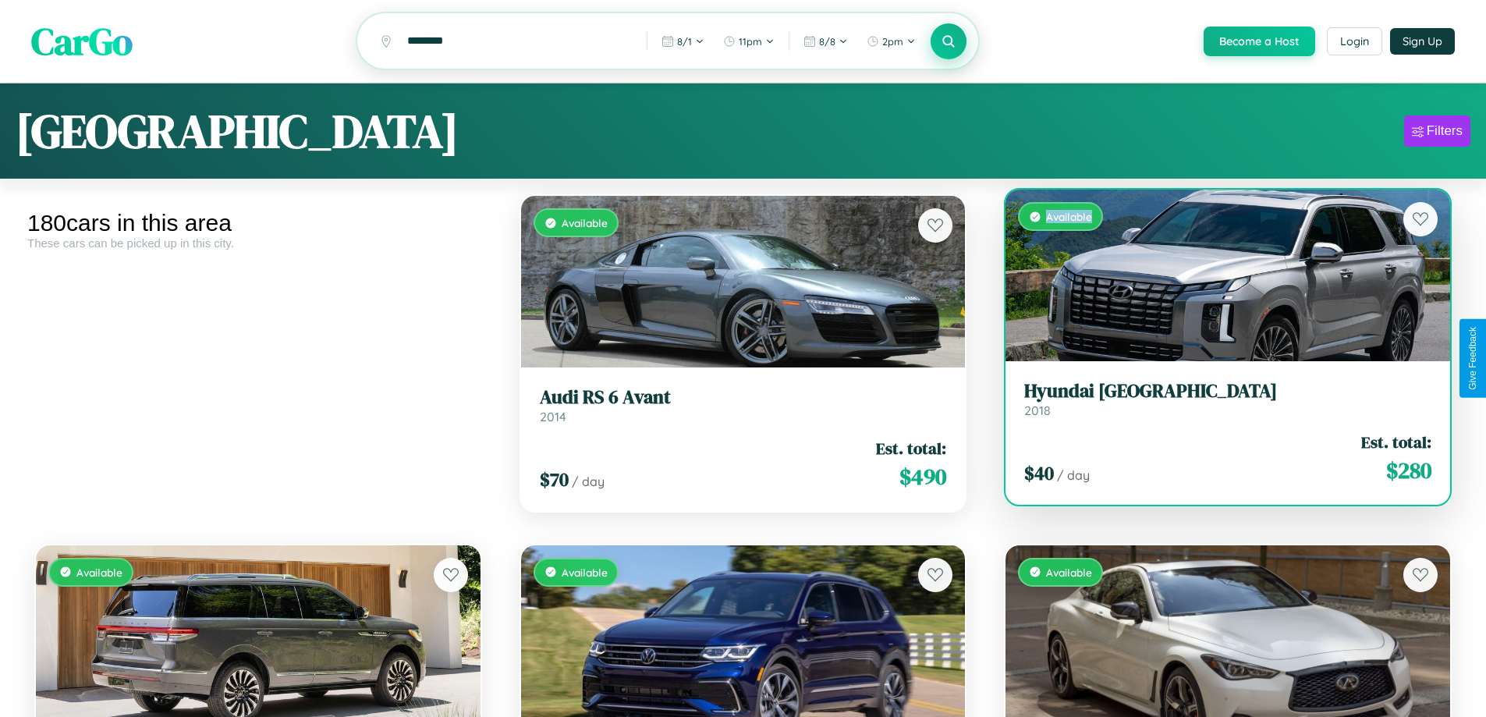
click at [1218, 278] on div "Available" at bounding box center [1228, 276] width 445 height 172
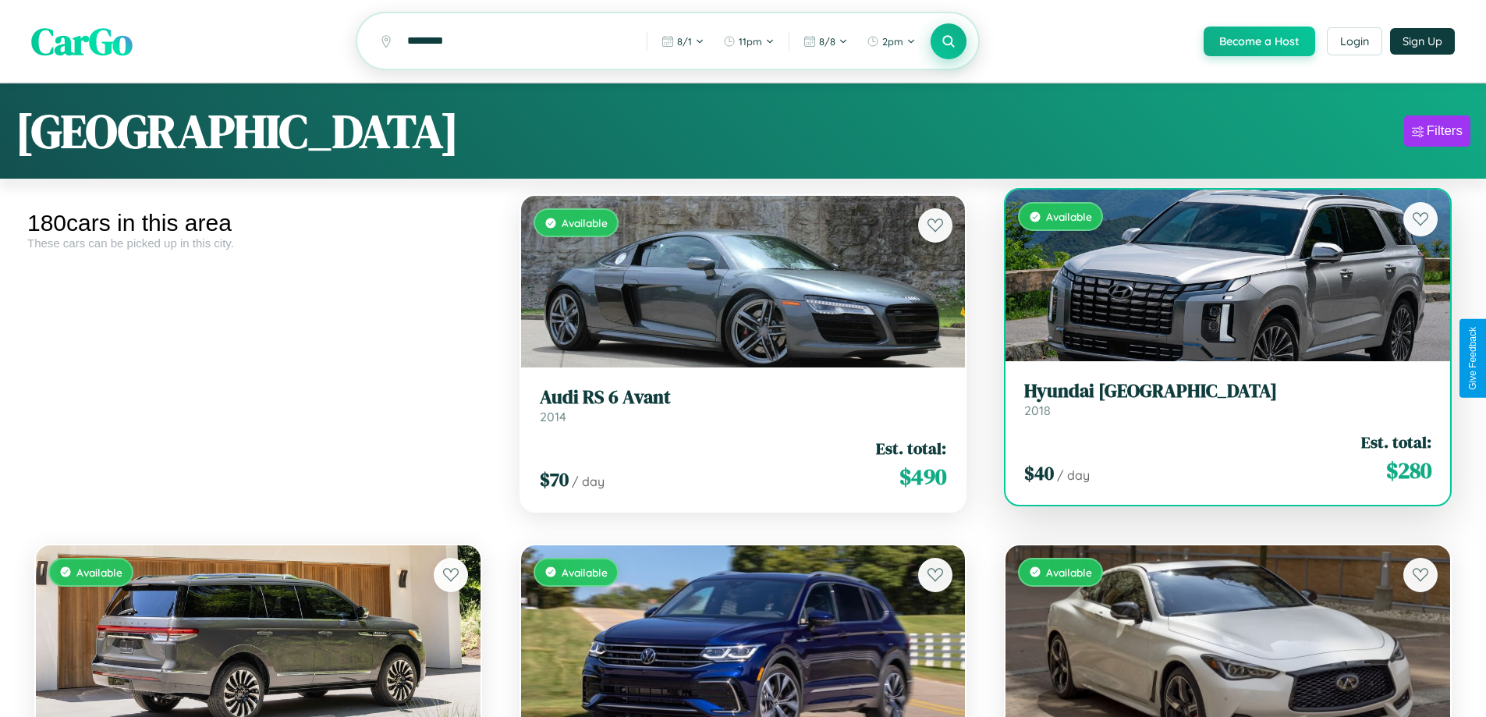
click at [1218, 401] on h3 "Hyundai Tucson" at bounding box center [1228, 391] width 407 height 23
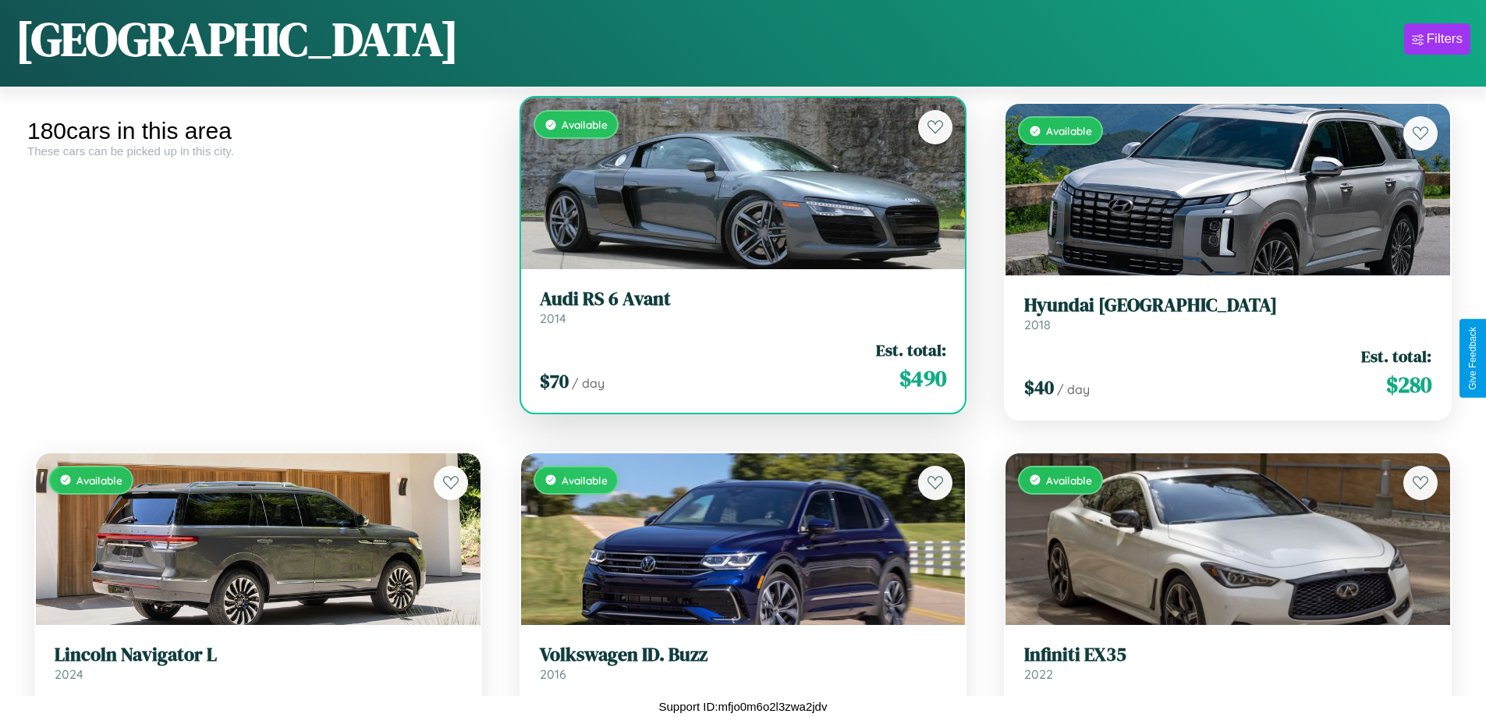
scroll to position [4761, 0]
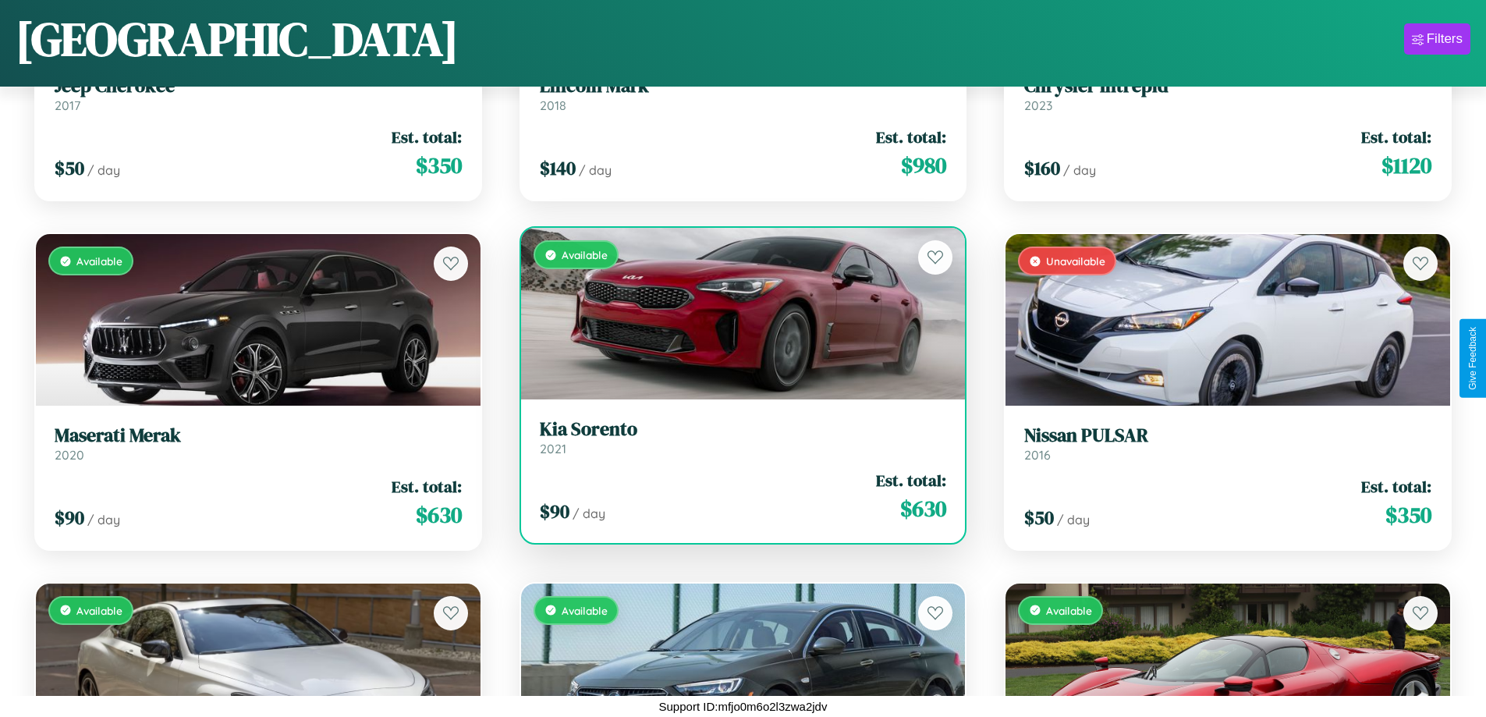
click at [737, 437] on h3 "Kia Sorento" at bounding box center [743, 429] width 407 height 23
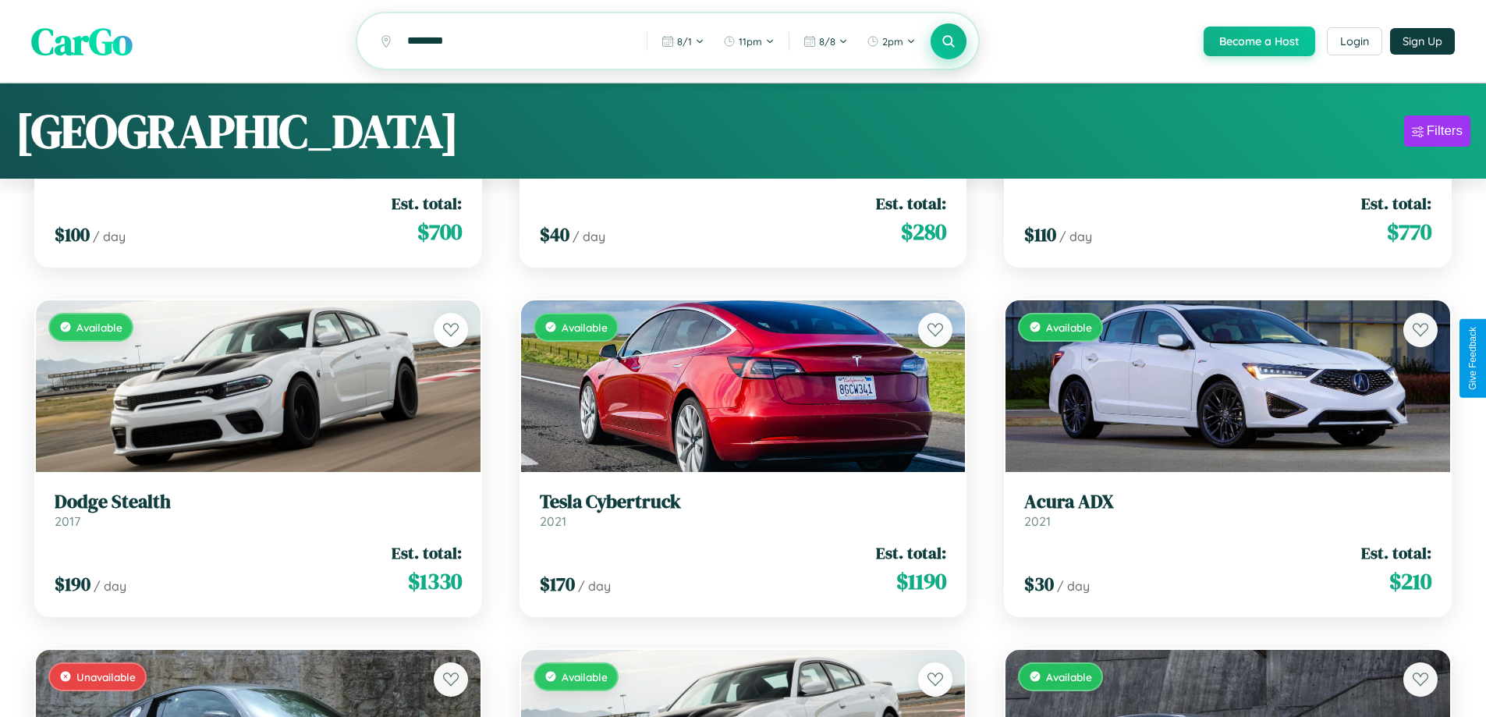
scroll to position [0, 0]
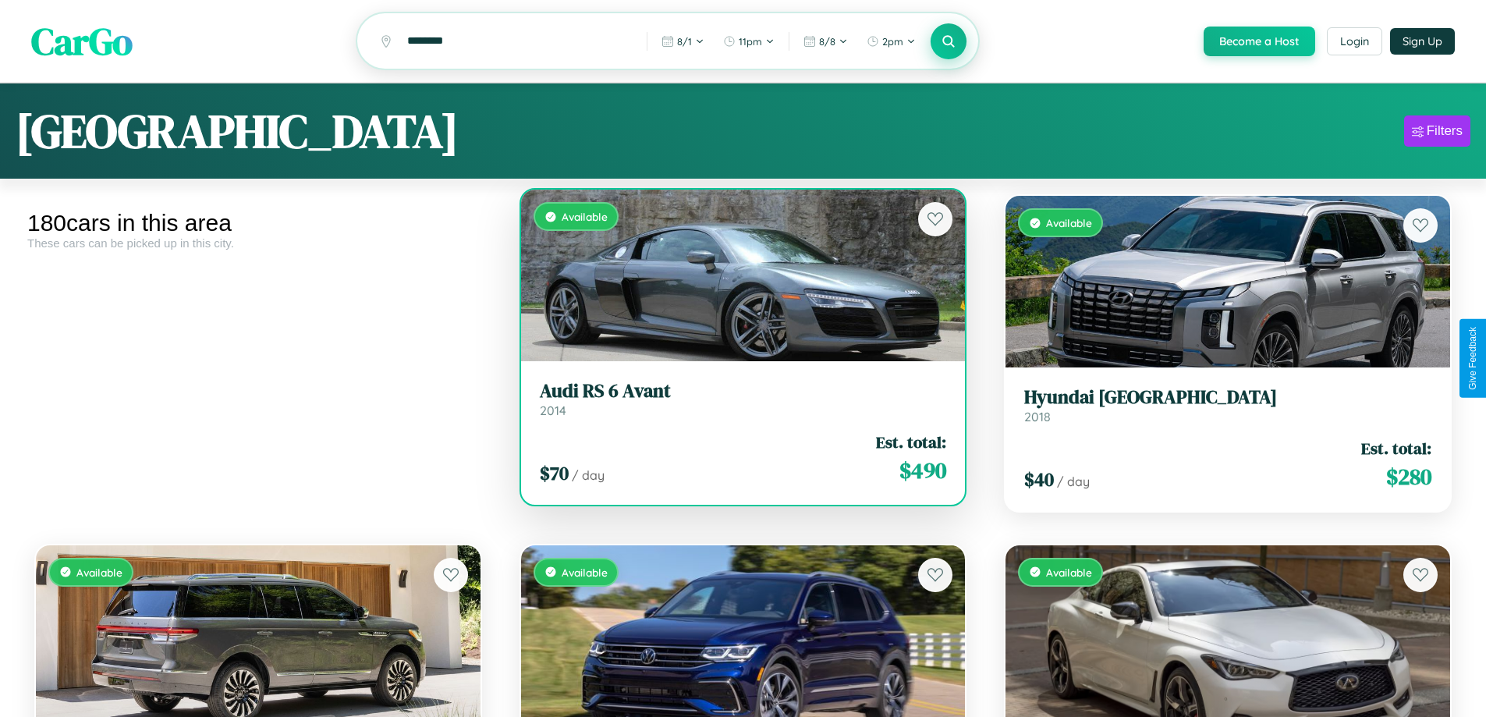
click at [737, 401] on h3 "Audi RS 6 Avant" at bounding box center [743, 391] width 407 height 23
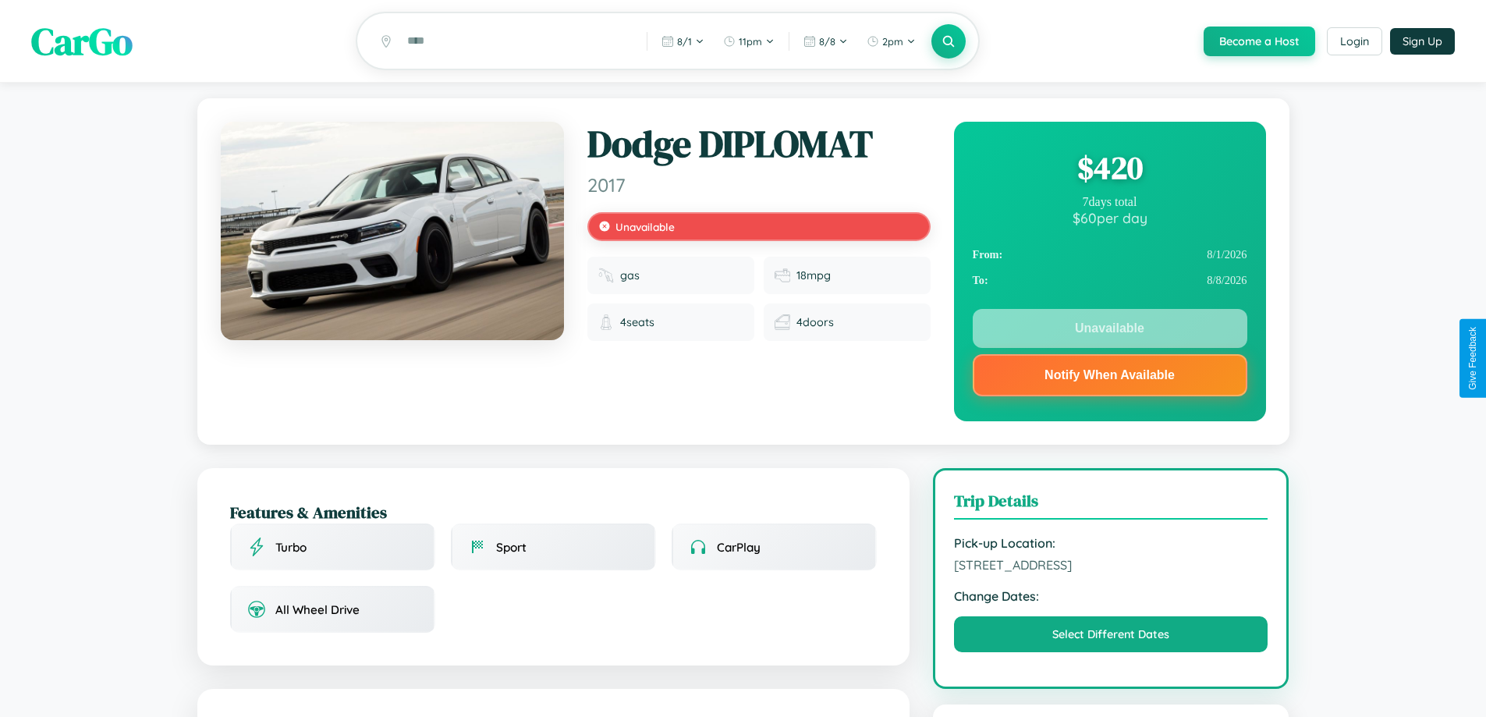
scroll to position [987, 0]
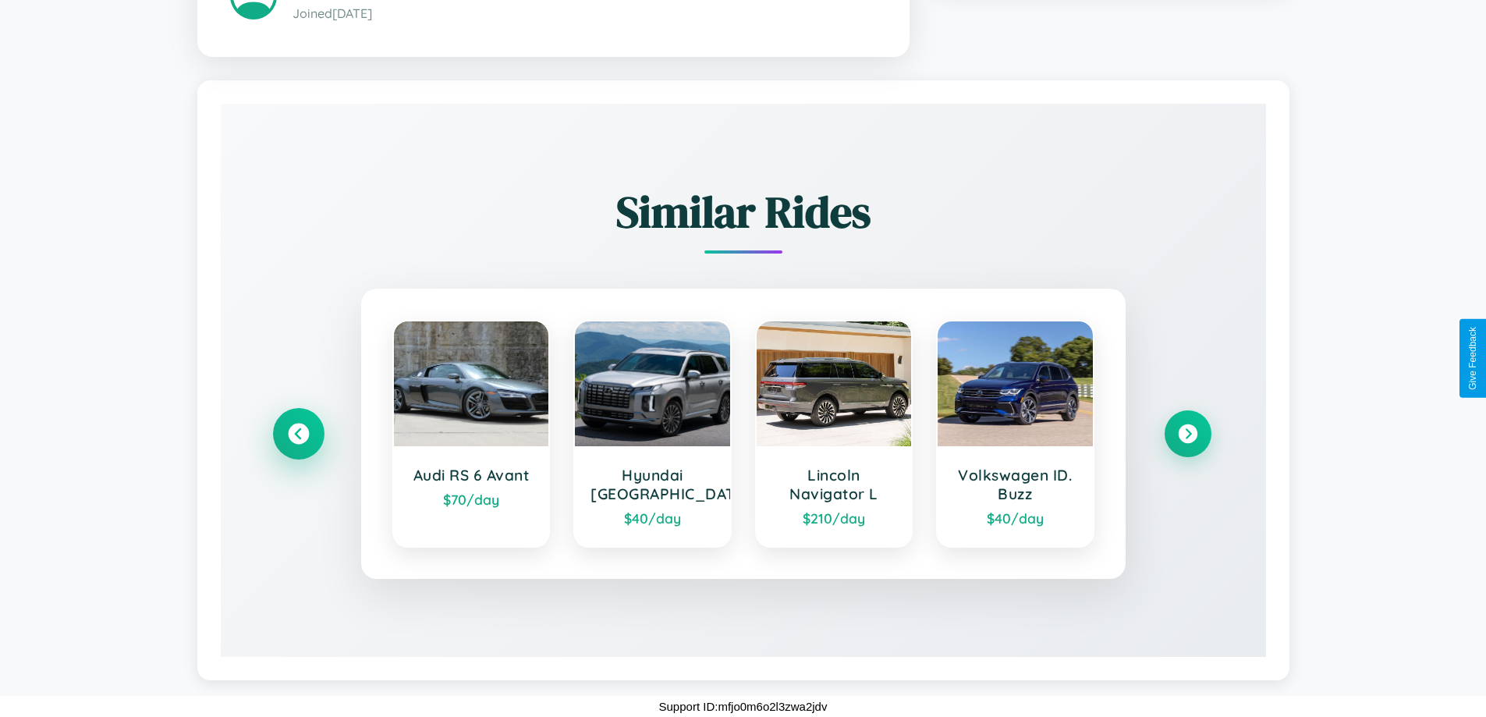
click at [298, 434] on icon at bounding box center [298, 434] width 21 height 21
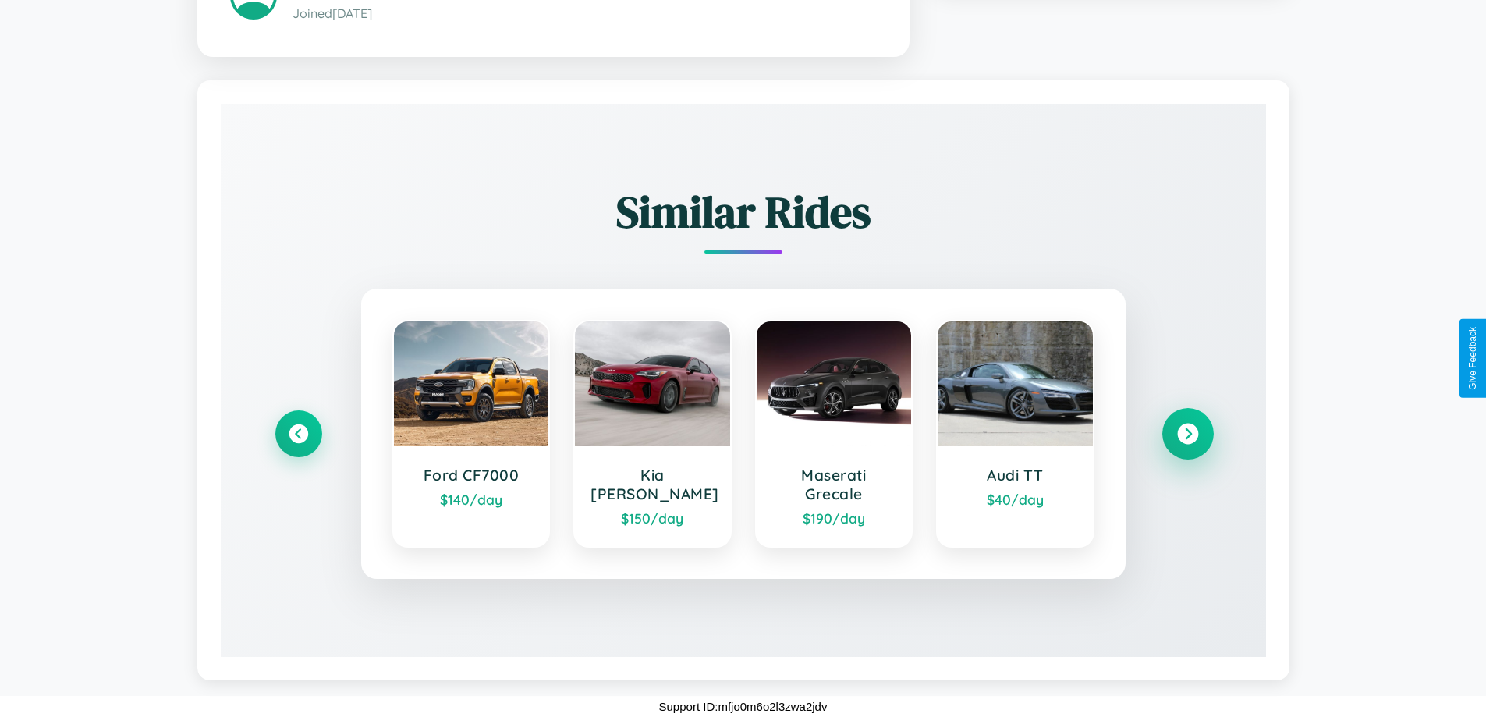
click at [1188, 434] on icon at bounding box center [1187, 434] width 21 height 21
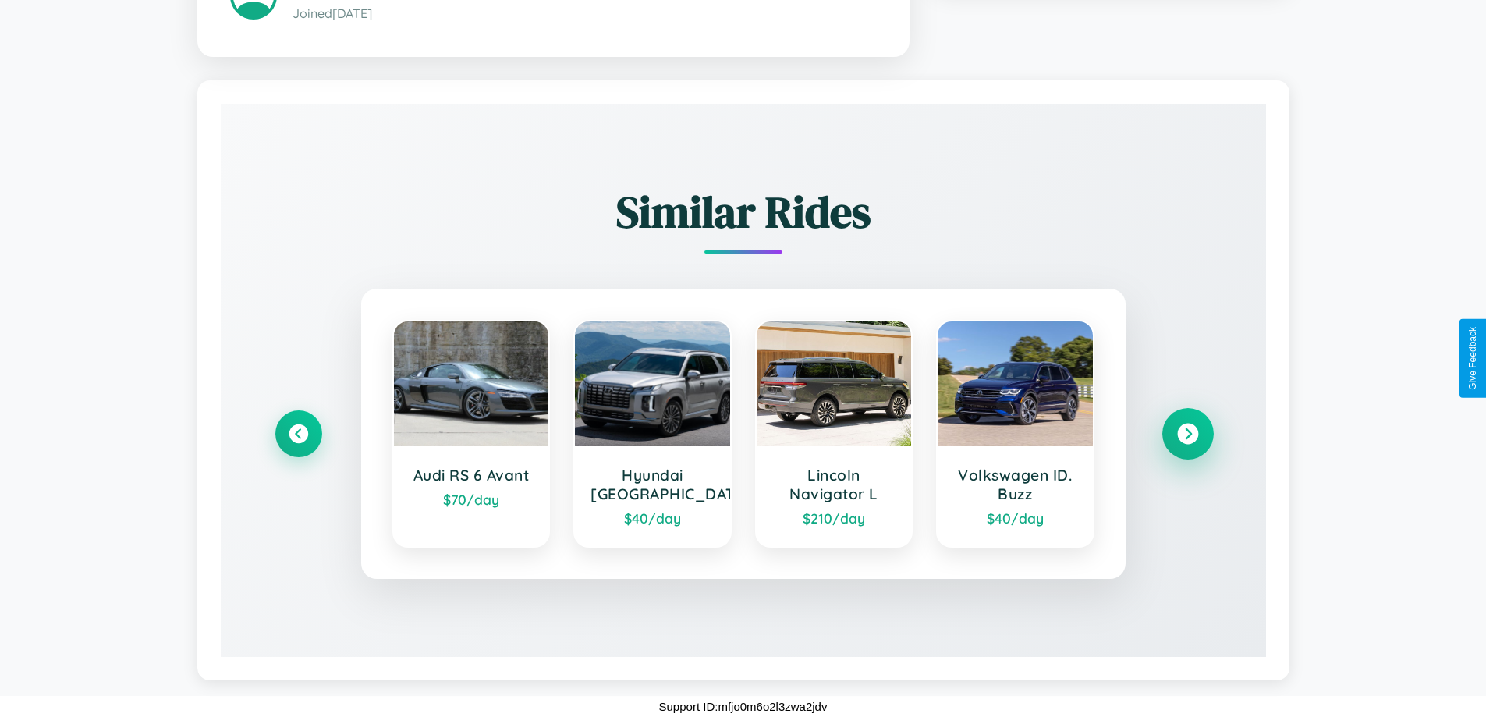
click at [1188, 434] on icon at bounding box center [1187, 434] width 21 height 21
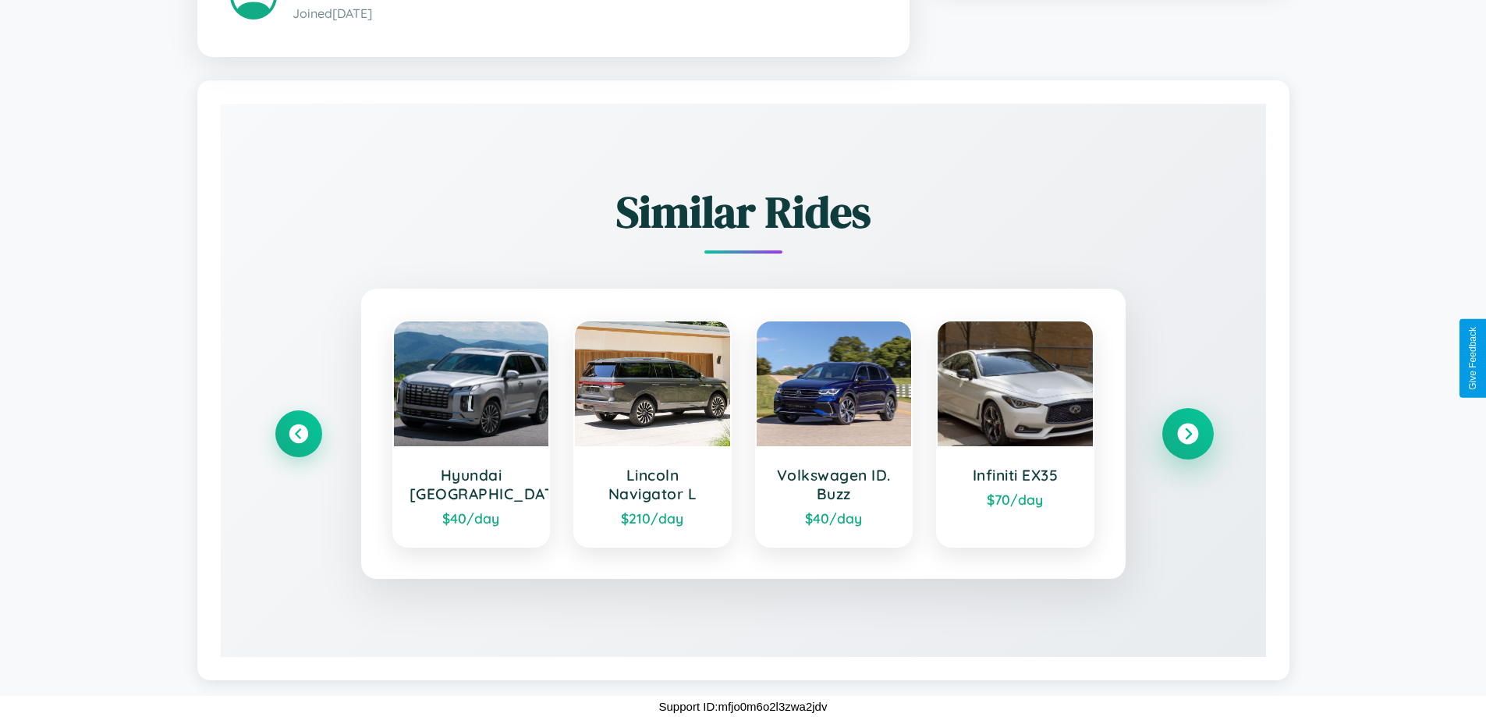
click at [1188, 434] on icon at bounding box center [1187, 434] width 21 height 21
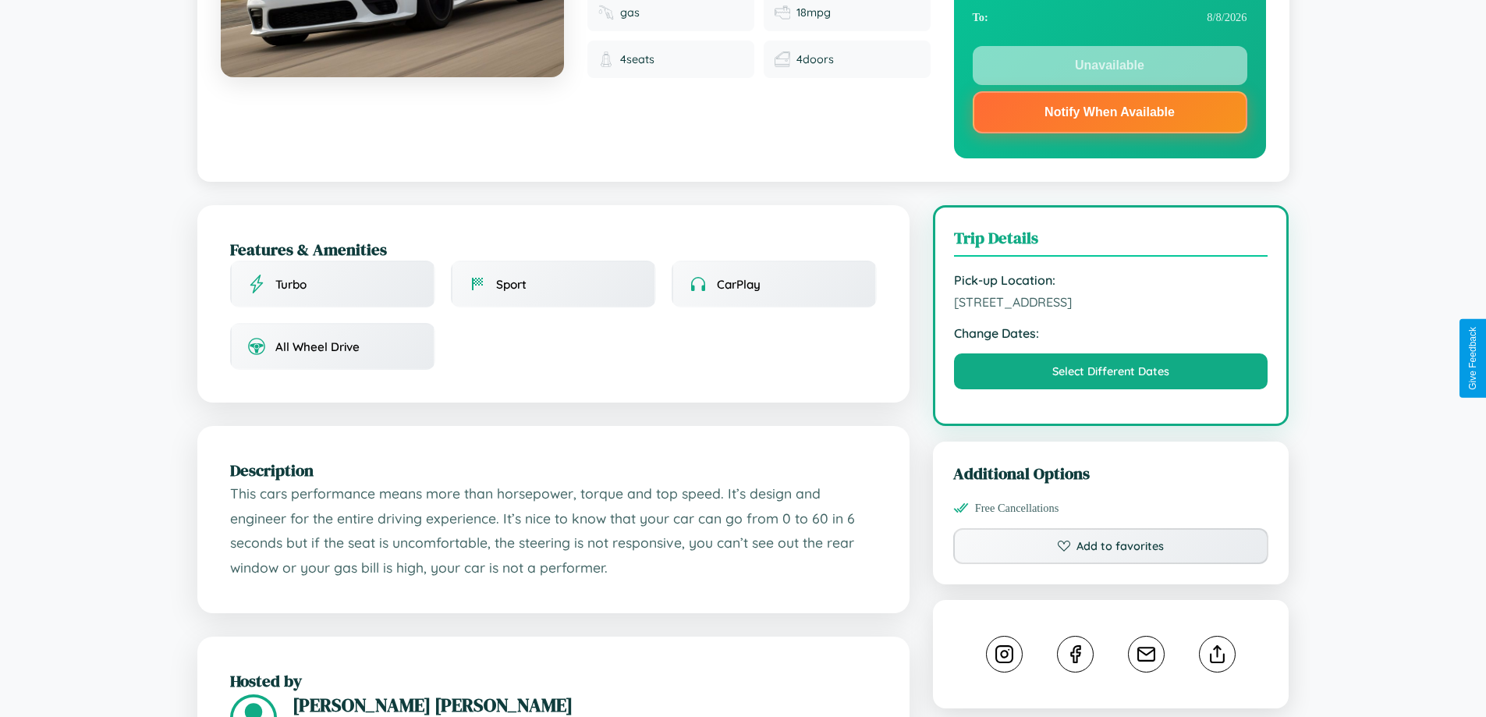
scroll to position [217, 0]
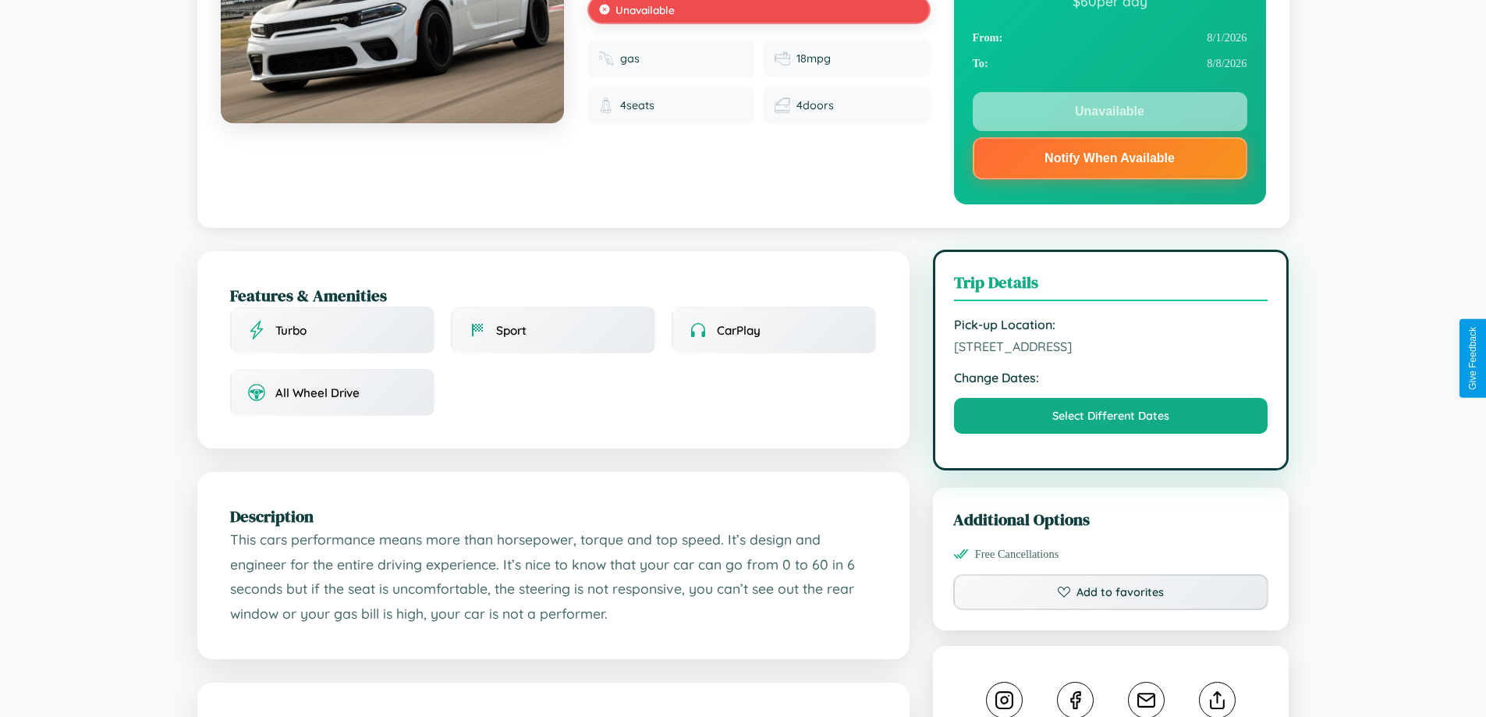
click at [1111, 354] on span "2781 Spring Street Brisbane Queensland 27182 Australia" at bounding box center [1111, 347] width 314 height 16
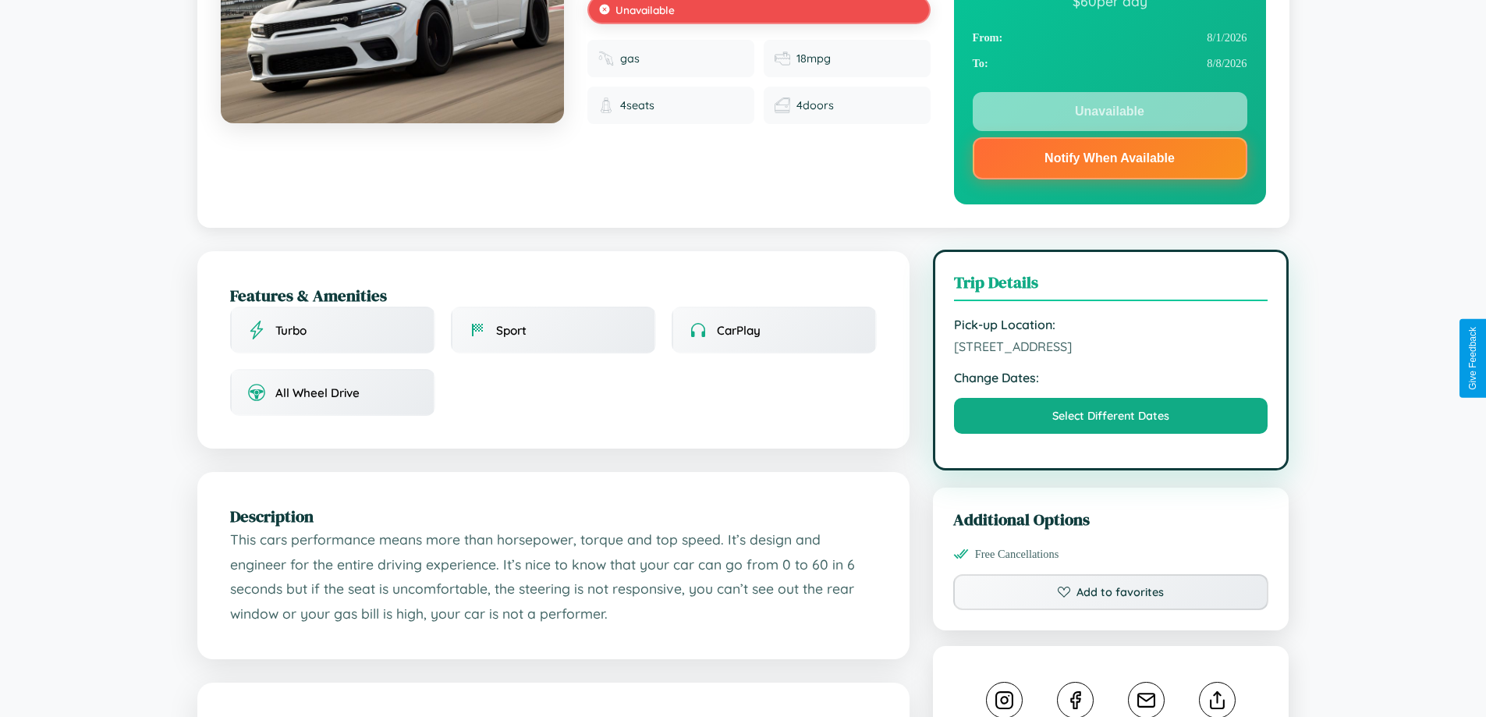
click at [1111, 354] on span "2781 Spring Street Brisbane Queensland 27182 Australia" at bounding box center [1111, 347] width 314 height 16
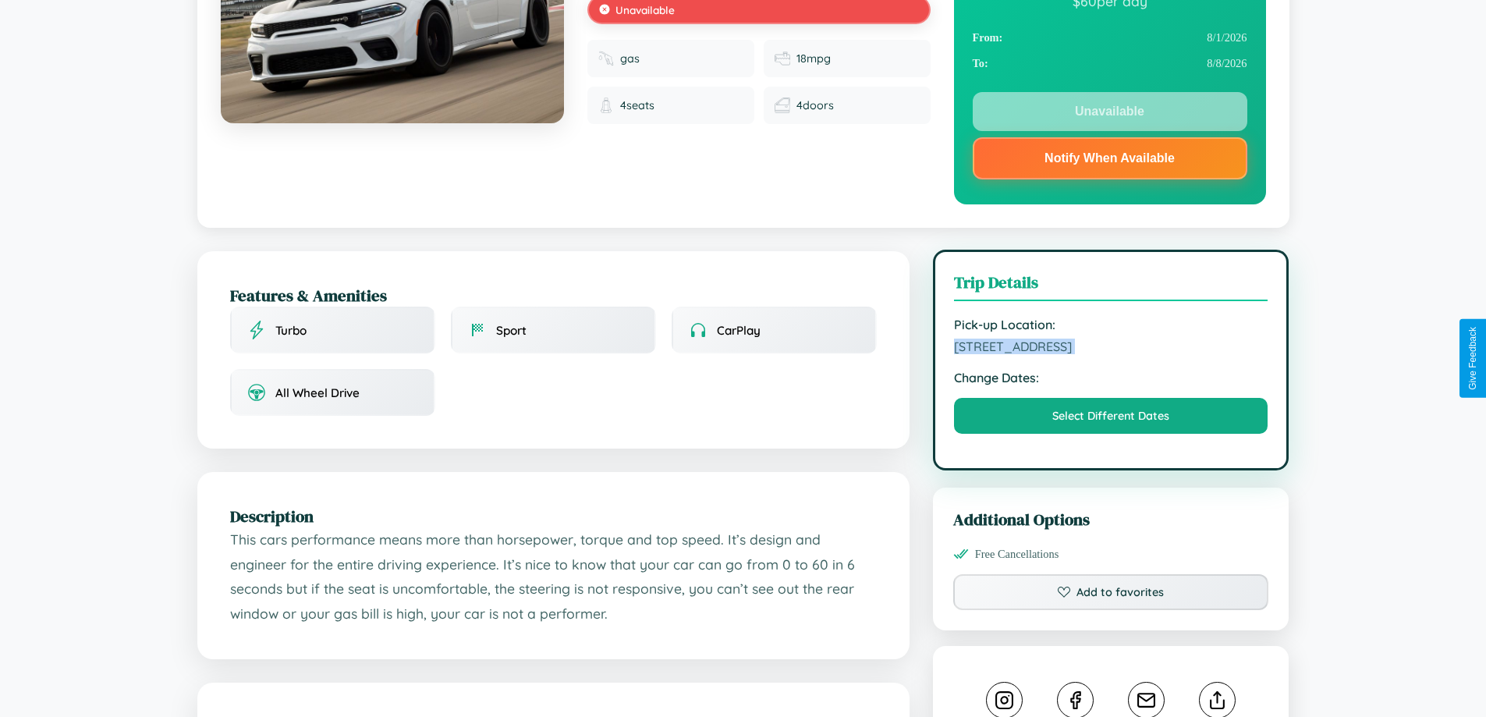
click at [1111, 354] on span "2781 Spring Street Brisbane Queensland 27182 Australia" at bounding box center [1111, 347] width 314 height 16
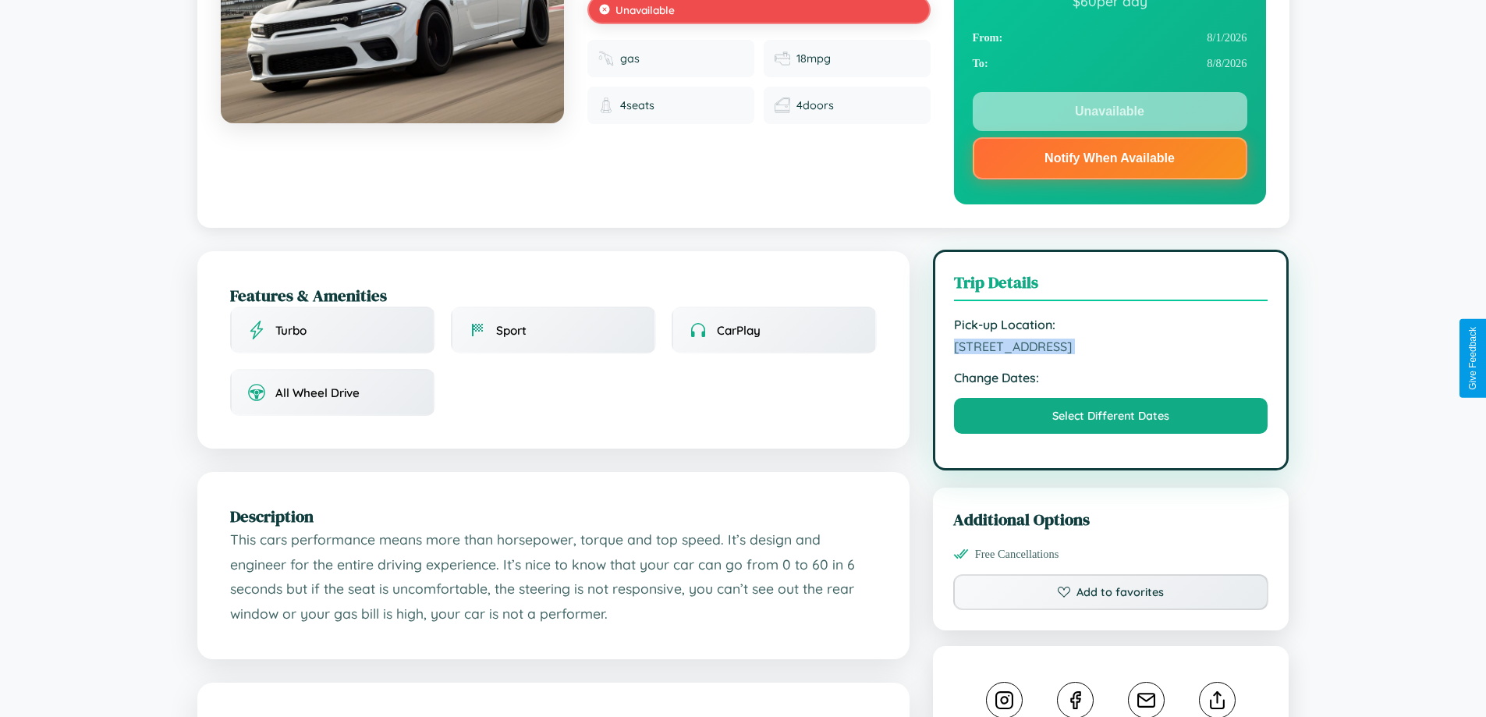
click at [1111, 354] on span "2781 Spring Street Brisbane Queensland 27182 Australia" at bounding box center [1111, 347] width 314 height 16
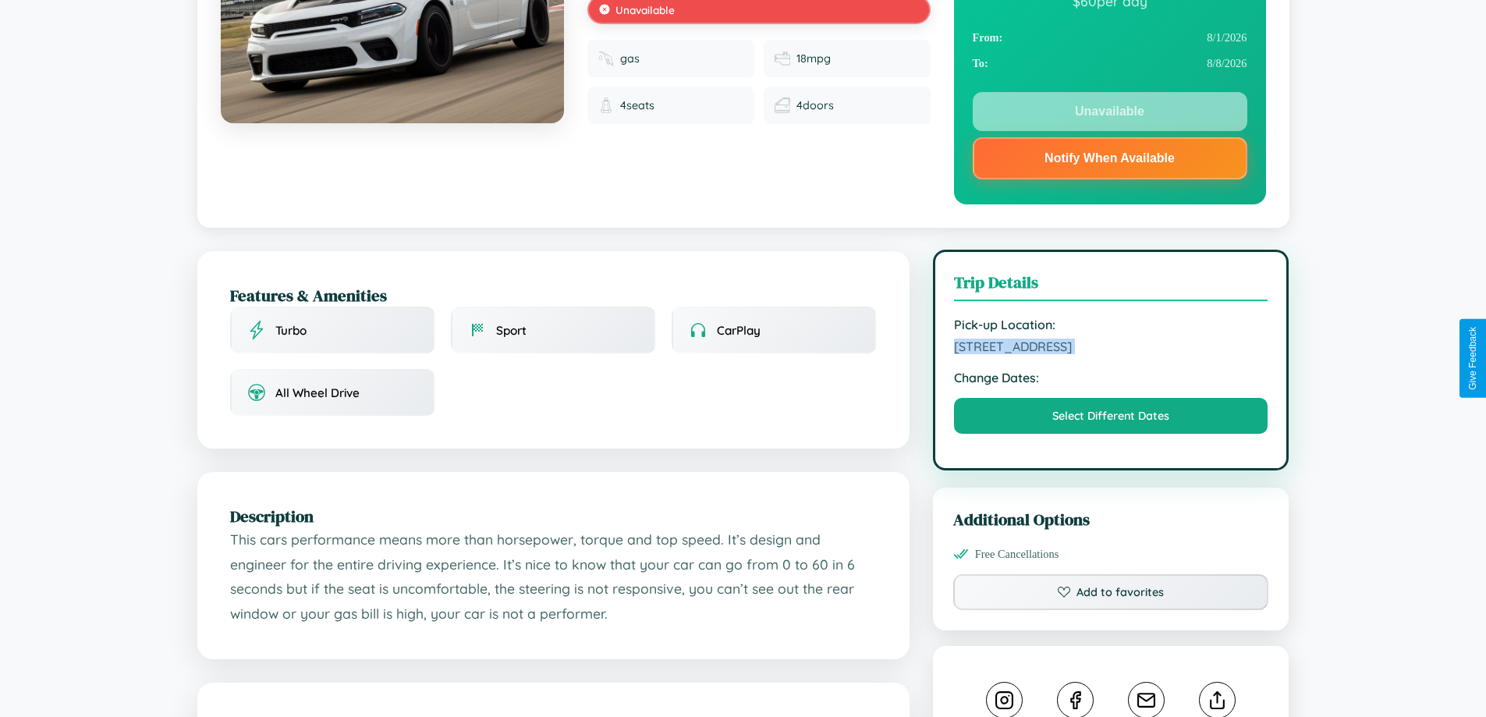
click at [1111, 354] on span "2781 Spring Street Brisbane Queensland 27182 Australia" at bounding box center [1111, 347] width 314 height 16
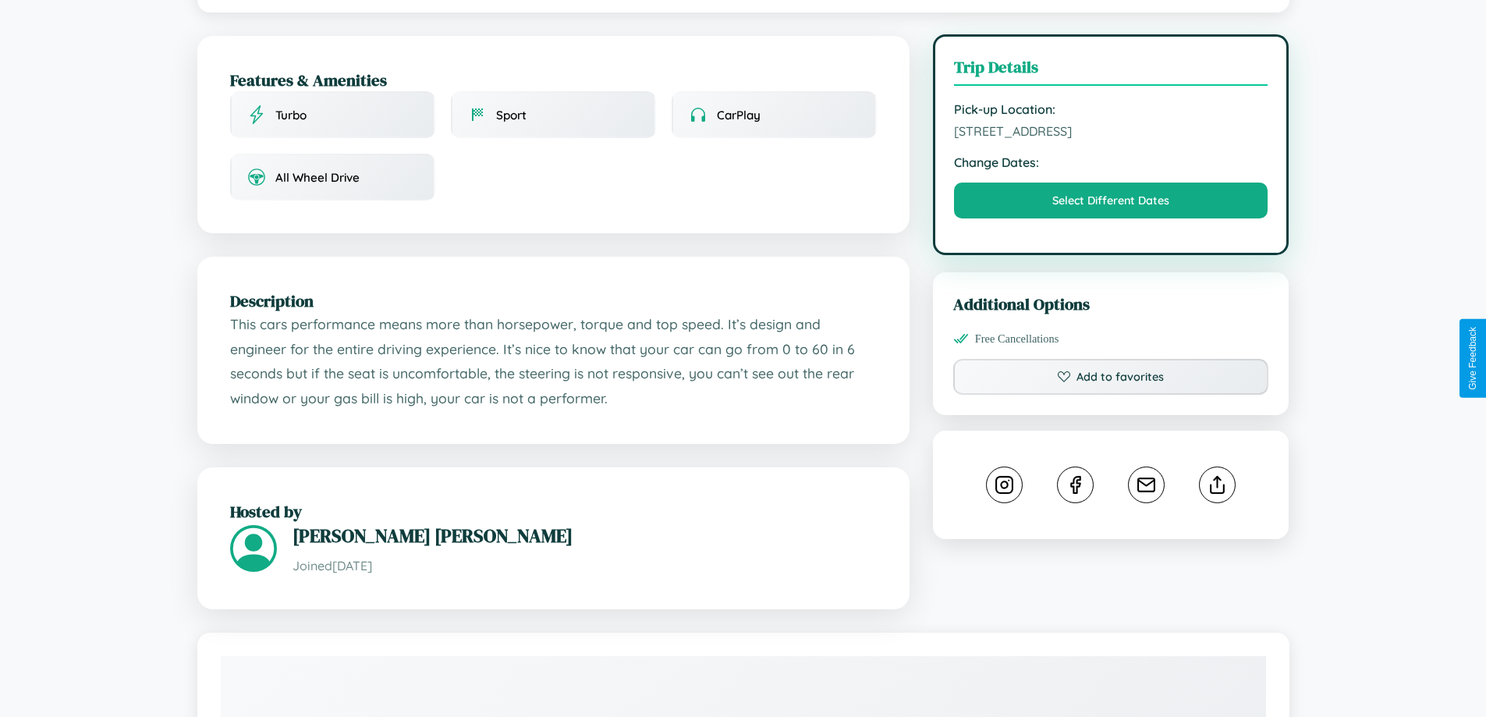
scroll to position [438, 0]
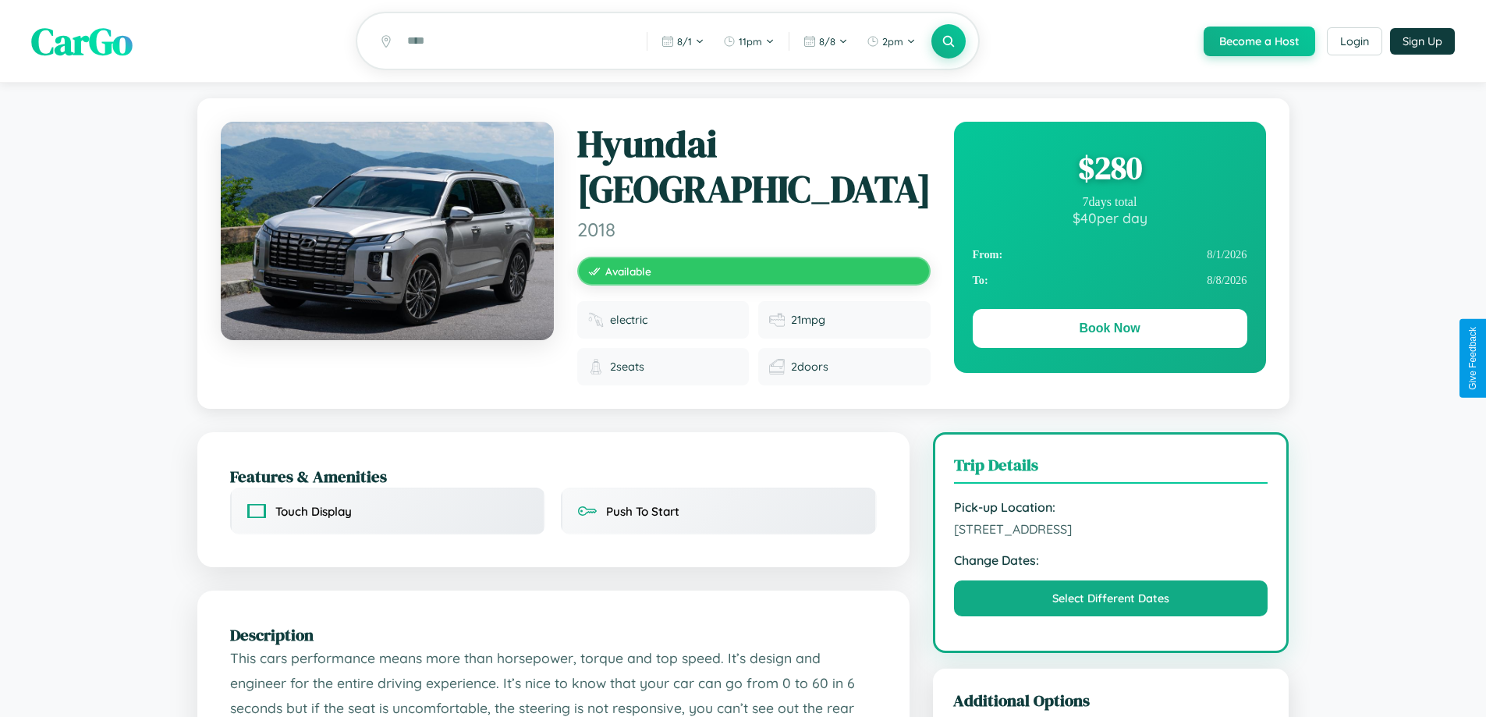
click at [1110, 170] on div "$ 280" at bounding box center [1110, 168] width 275 height 42
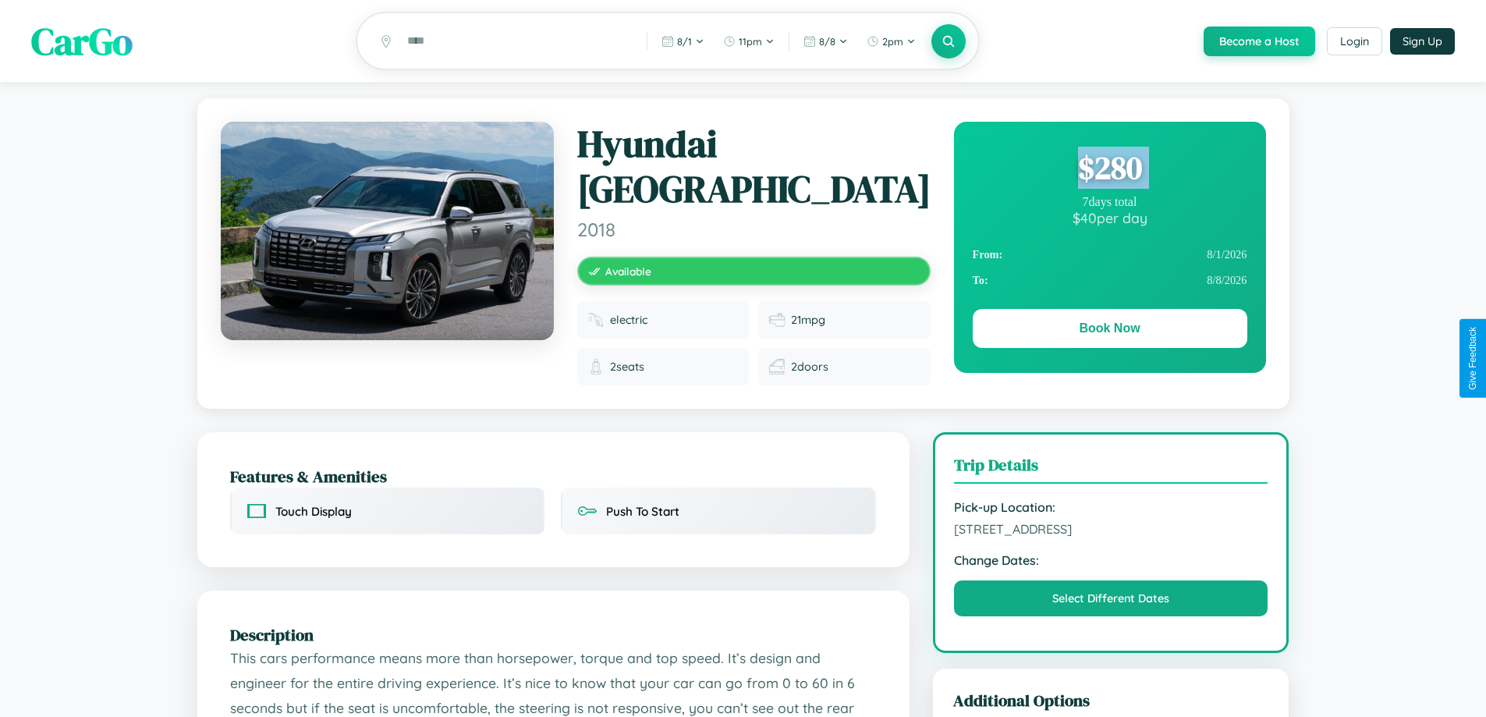
click at [1110, 170] on div "$ 280" at bounding box center [1110, 168] width 275 height 42
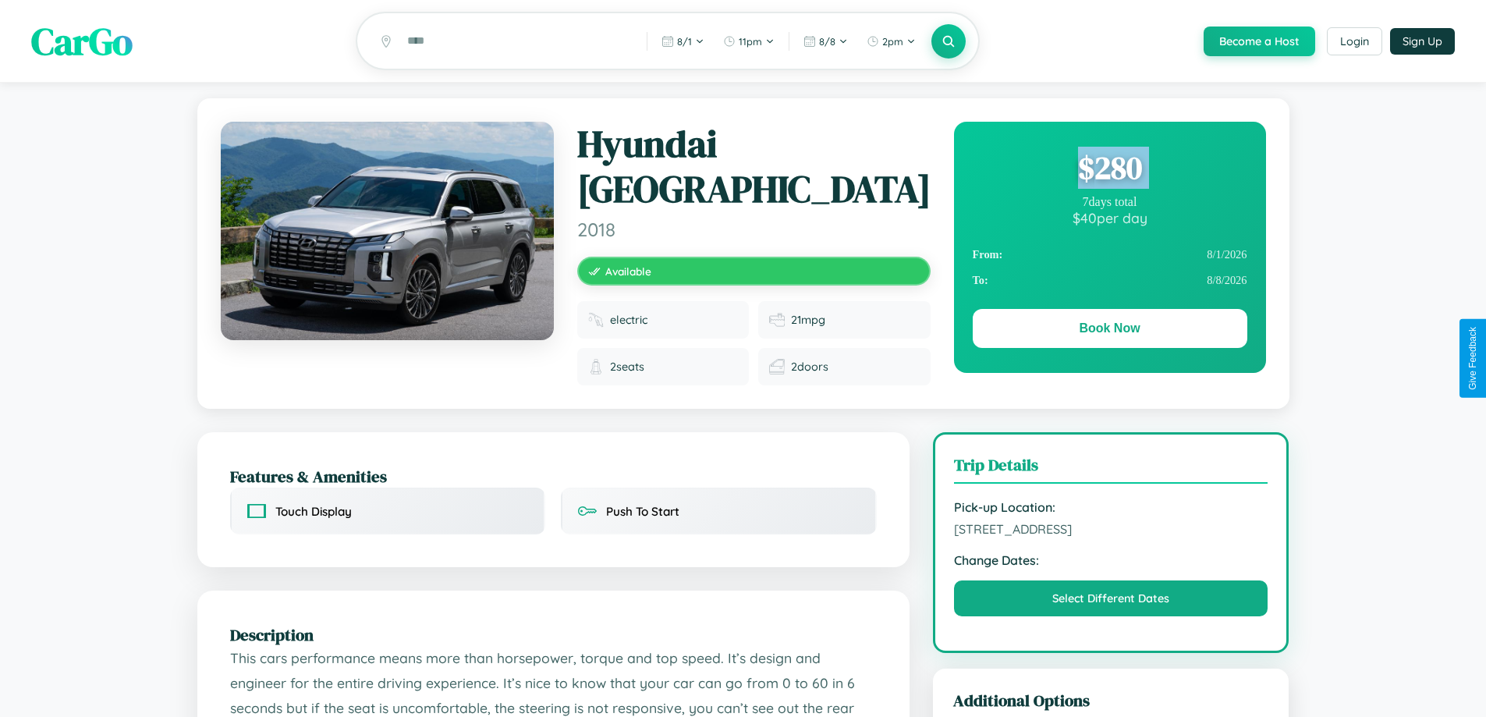
click at [1110, 170] on div "$ 280" at bounding box center [1110, 168] width 275 height 42
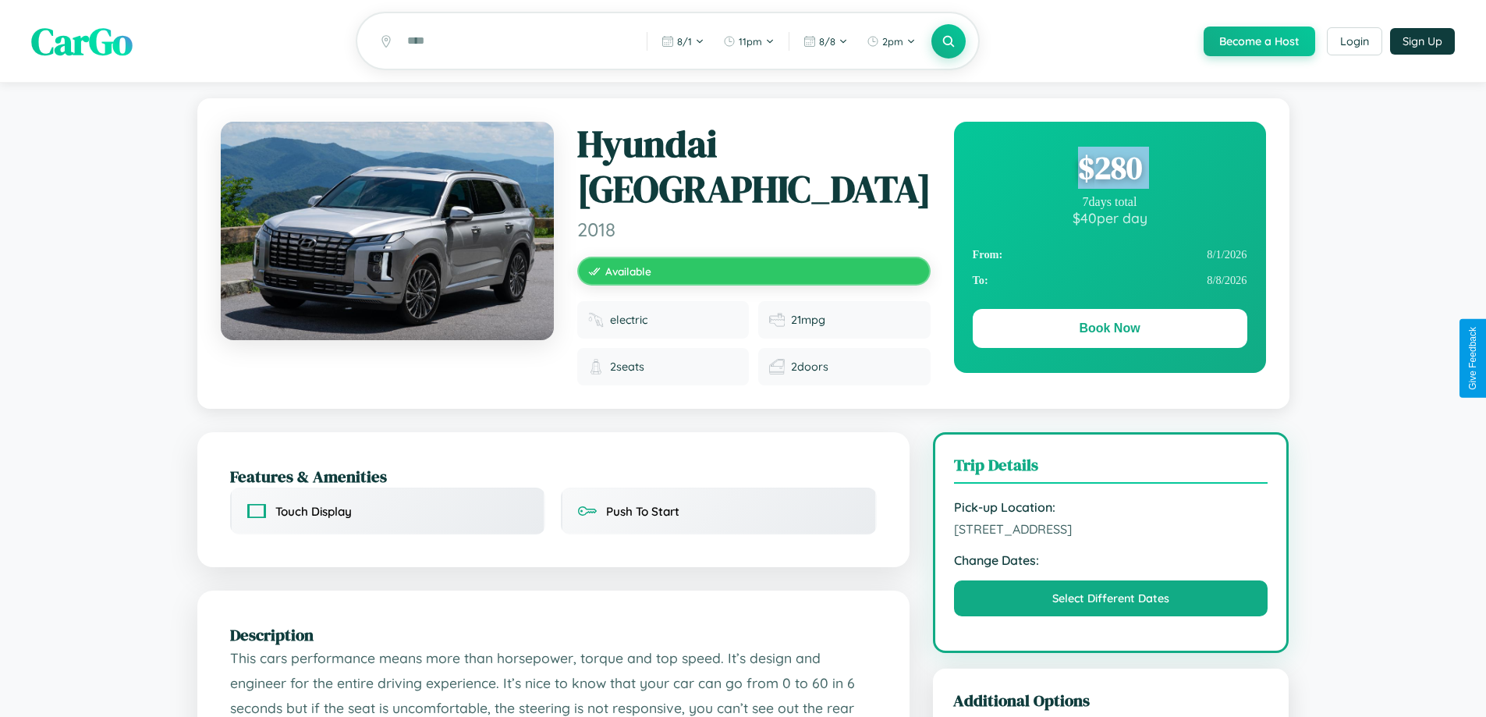
click at [1110, 170] on div "$ 280" at bounding box center [1110, 168] width 275 height 42
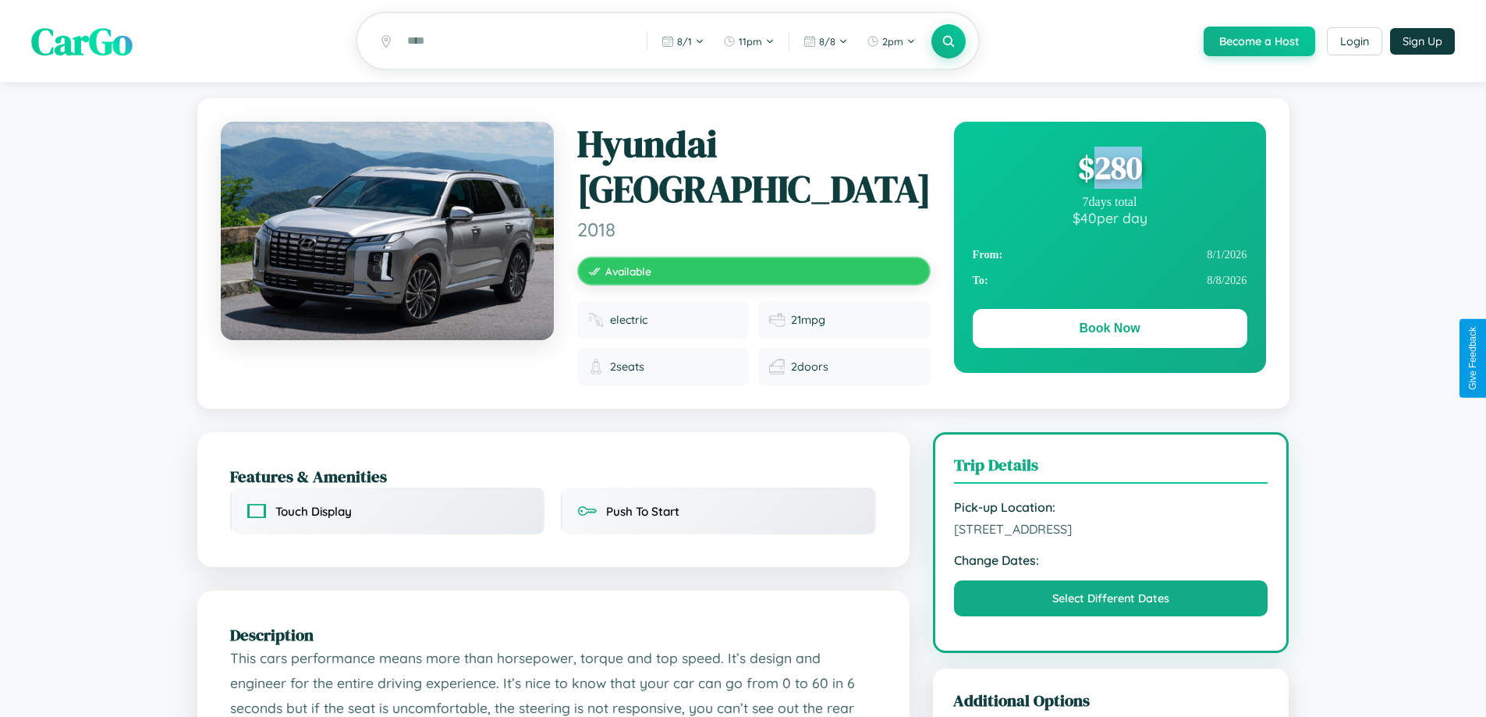
click at [1110, 170] on div "$ 280" at bounding box center [1110, 168] width 275 height 42
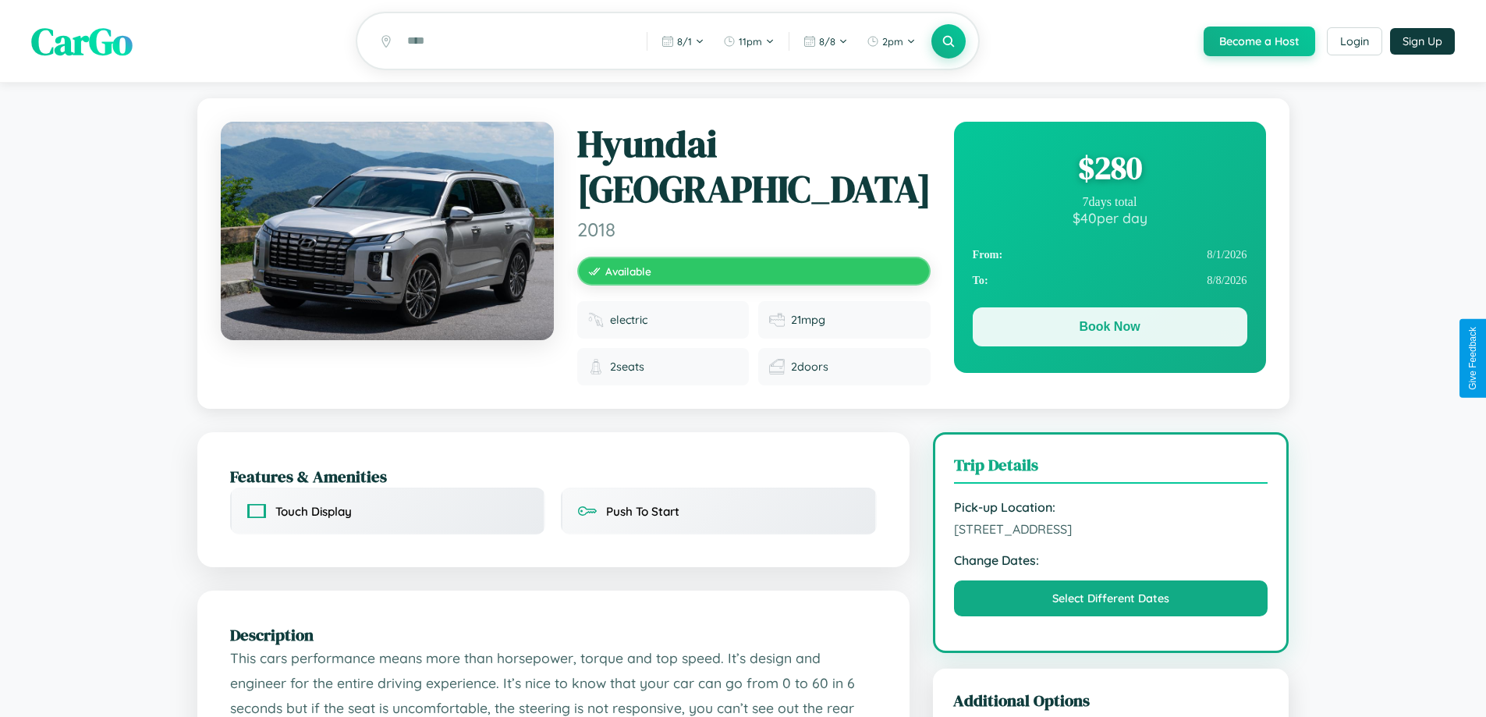
click at [1110, 329] on button "Book Now" at bounding box center [1110, 326] width 275 height 39
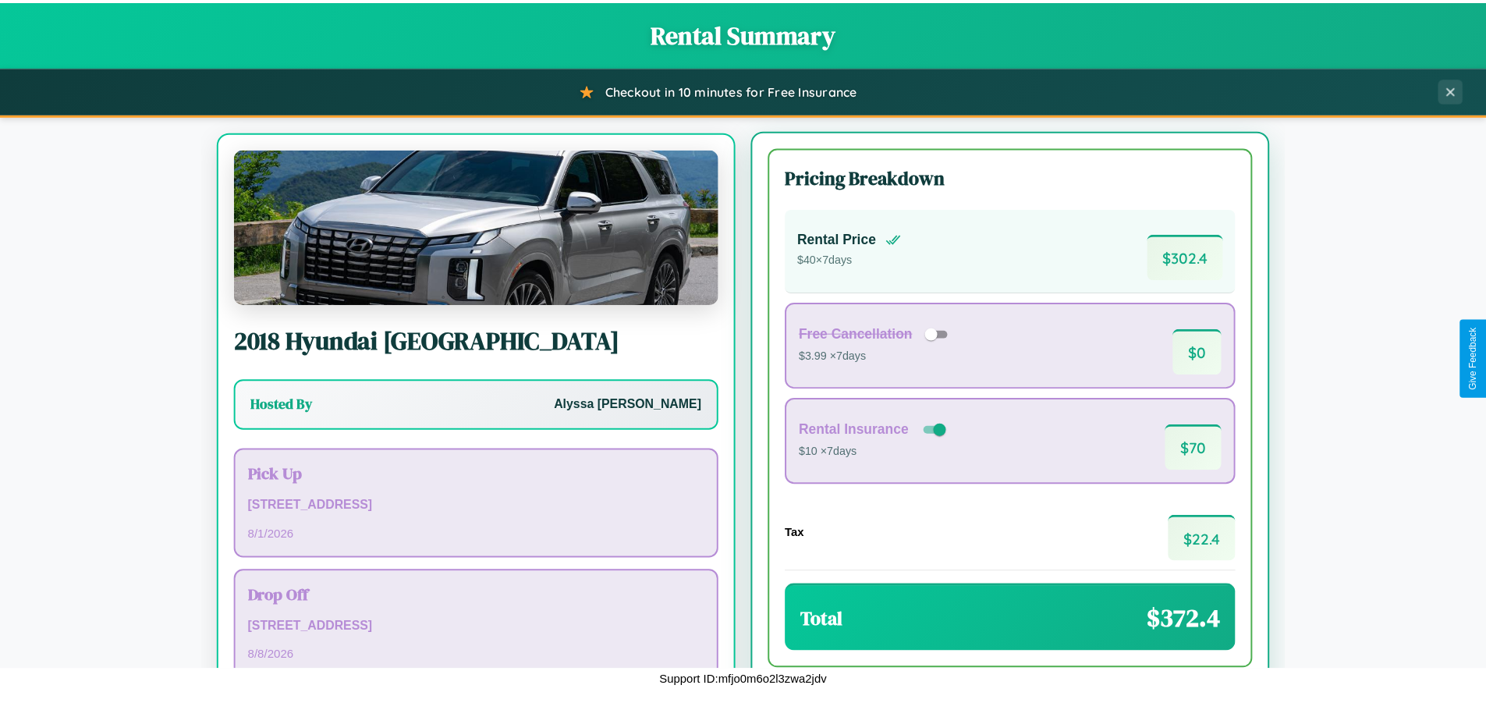
scroll to position [73, 0]
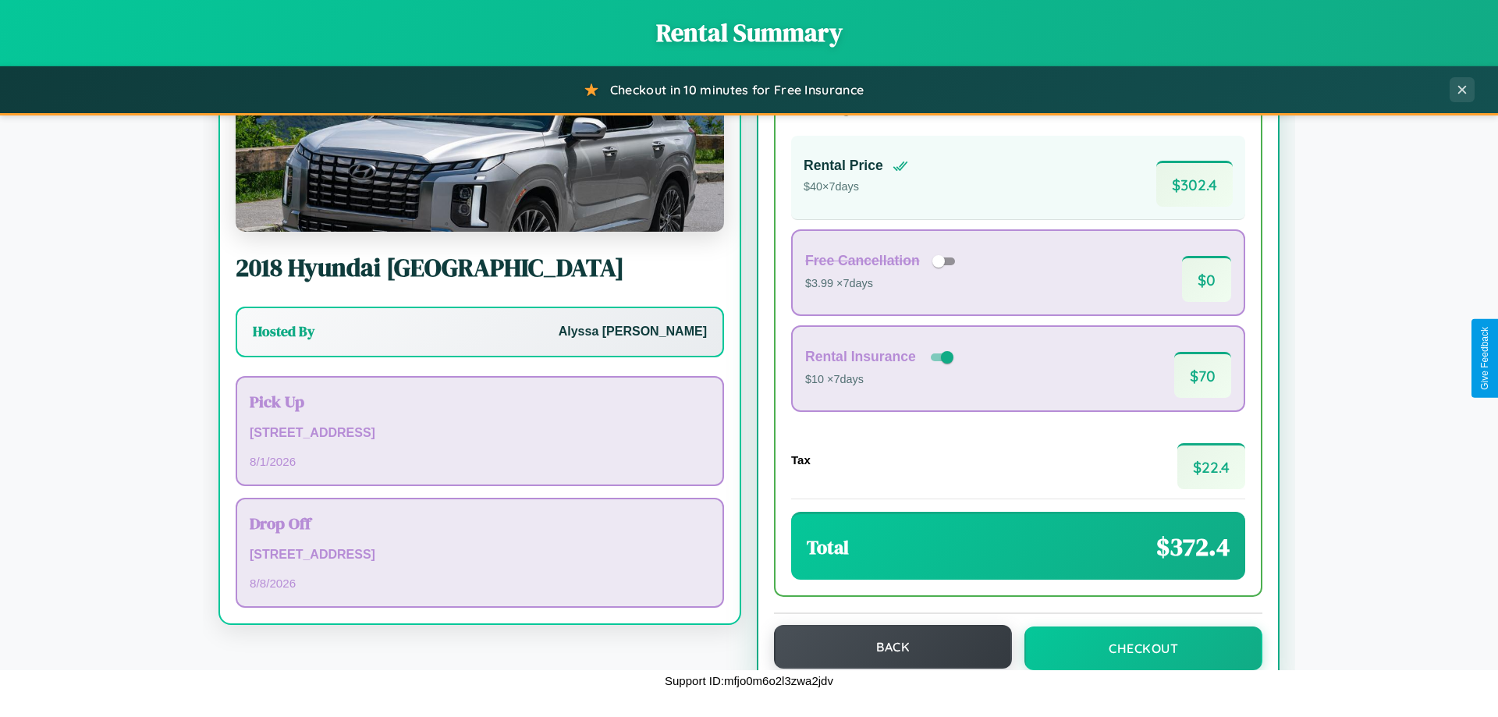
click at [886, 647] on button "Back" at bounding box center [893, 647] width 238 height 44
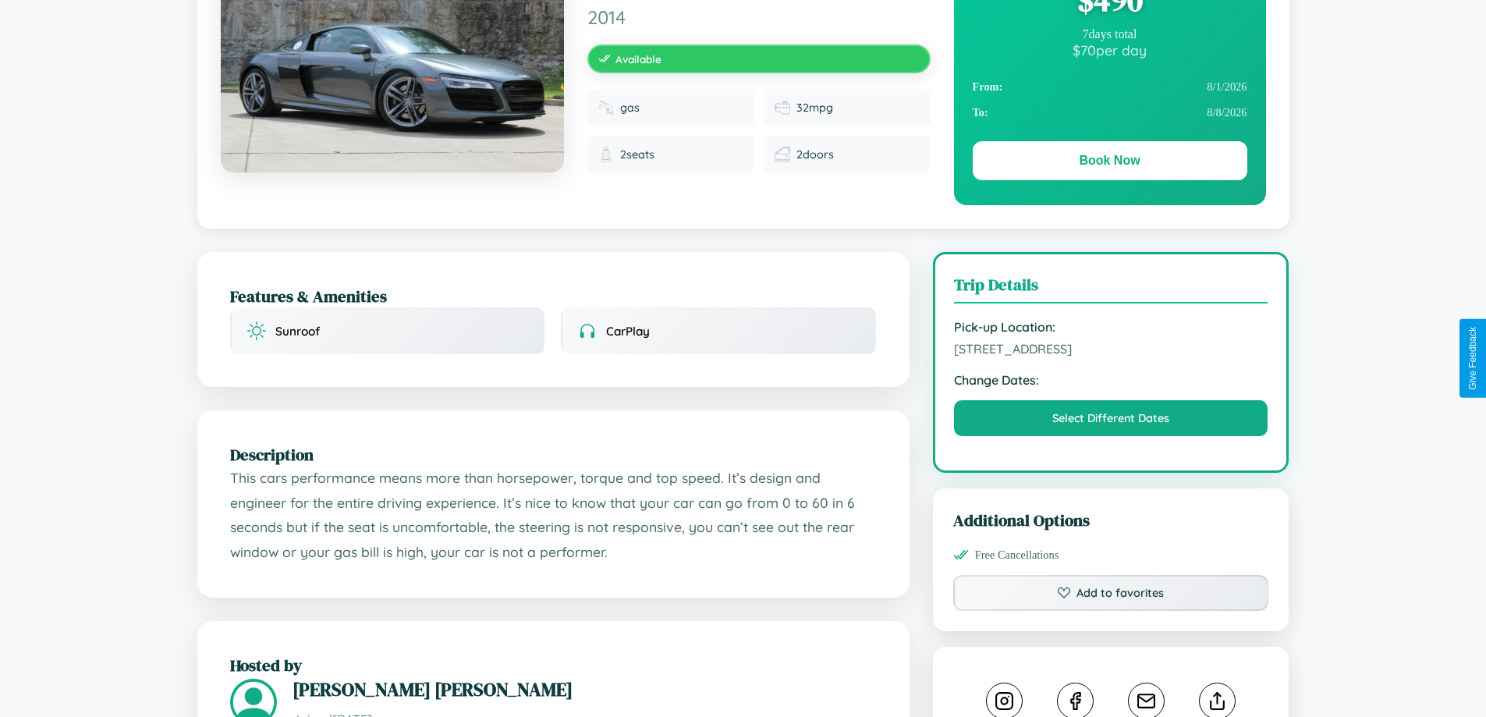
scroll to position [169, 0]
